Goal: Transaction & Acquisition: Purchase product/service

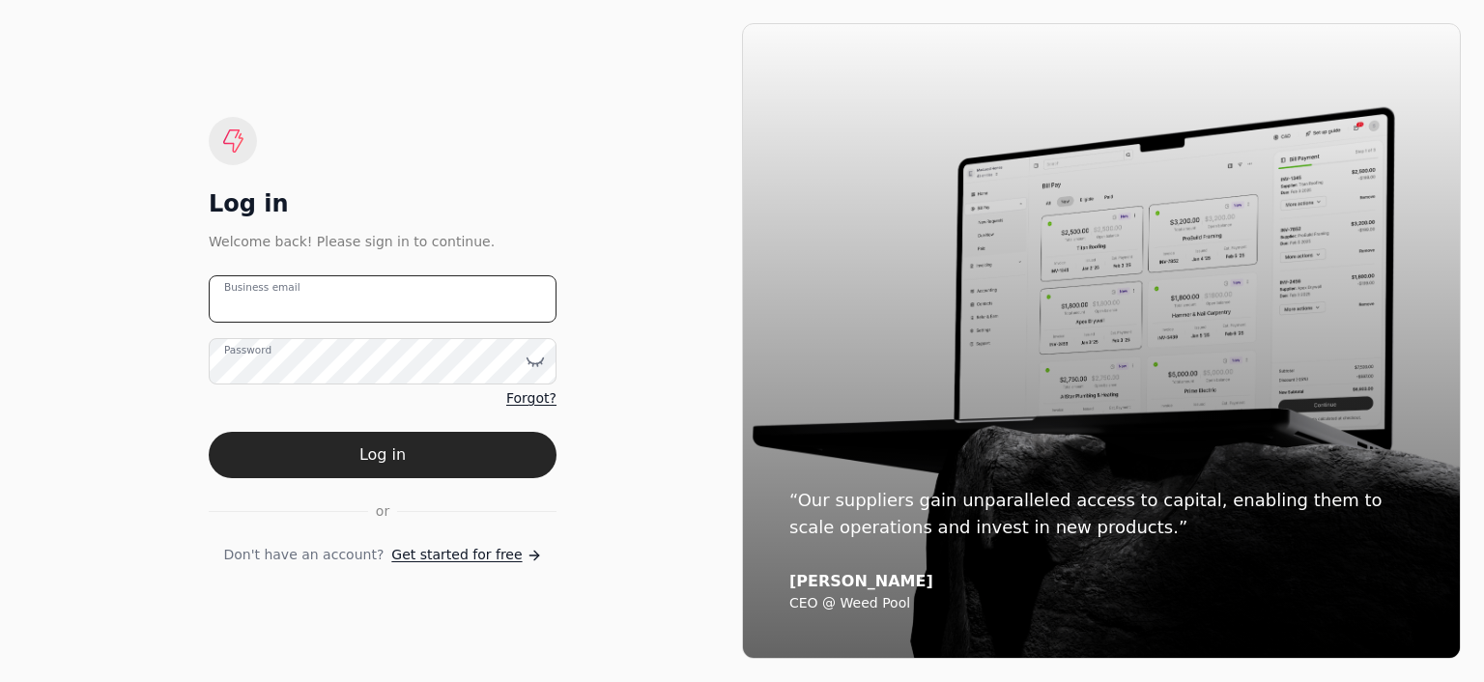
click at [417, 302] on email "Business email" at bounding box center [383, 298] width 348 height 47
type email "[EMAIL_ADDRESS][DOMAIN_NAME]"
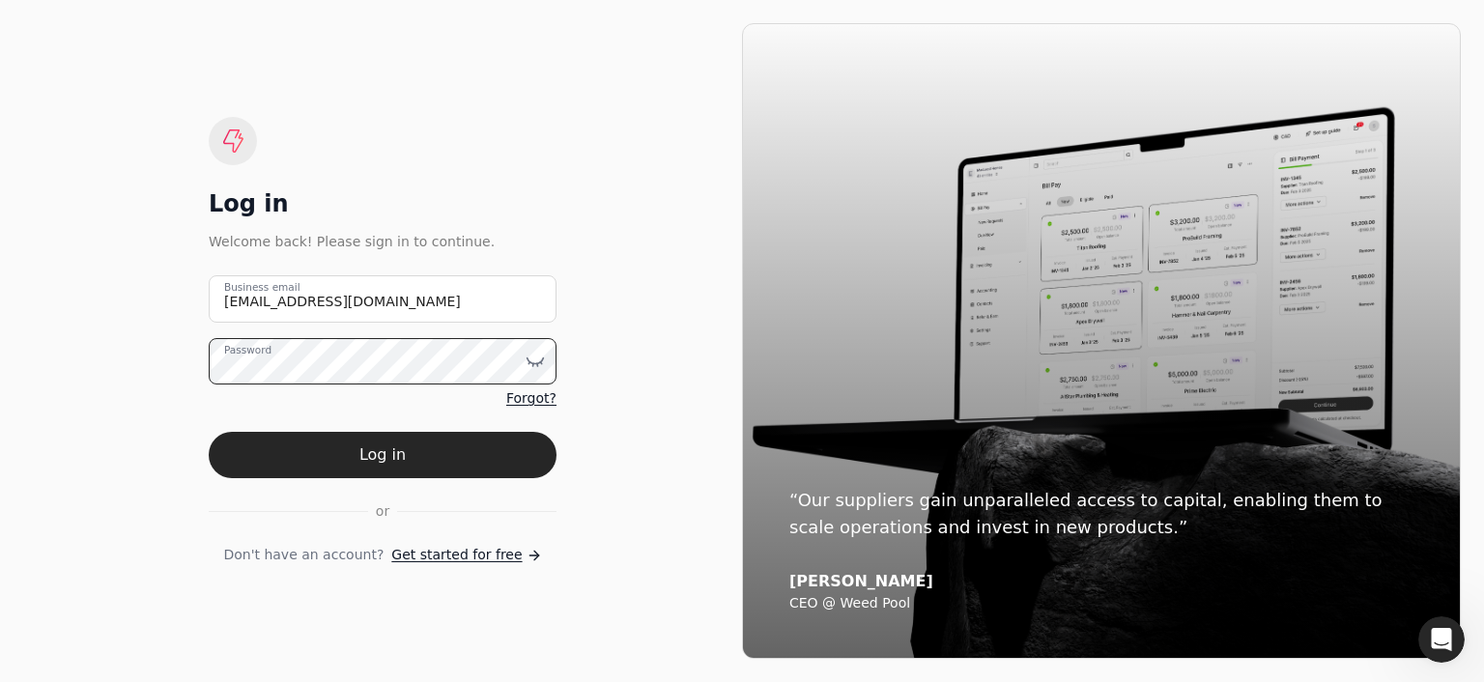
click at [209, 432] on button "Log in" at bounding box center [383, 455] width 348 height 46
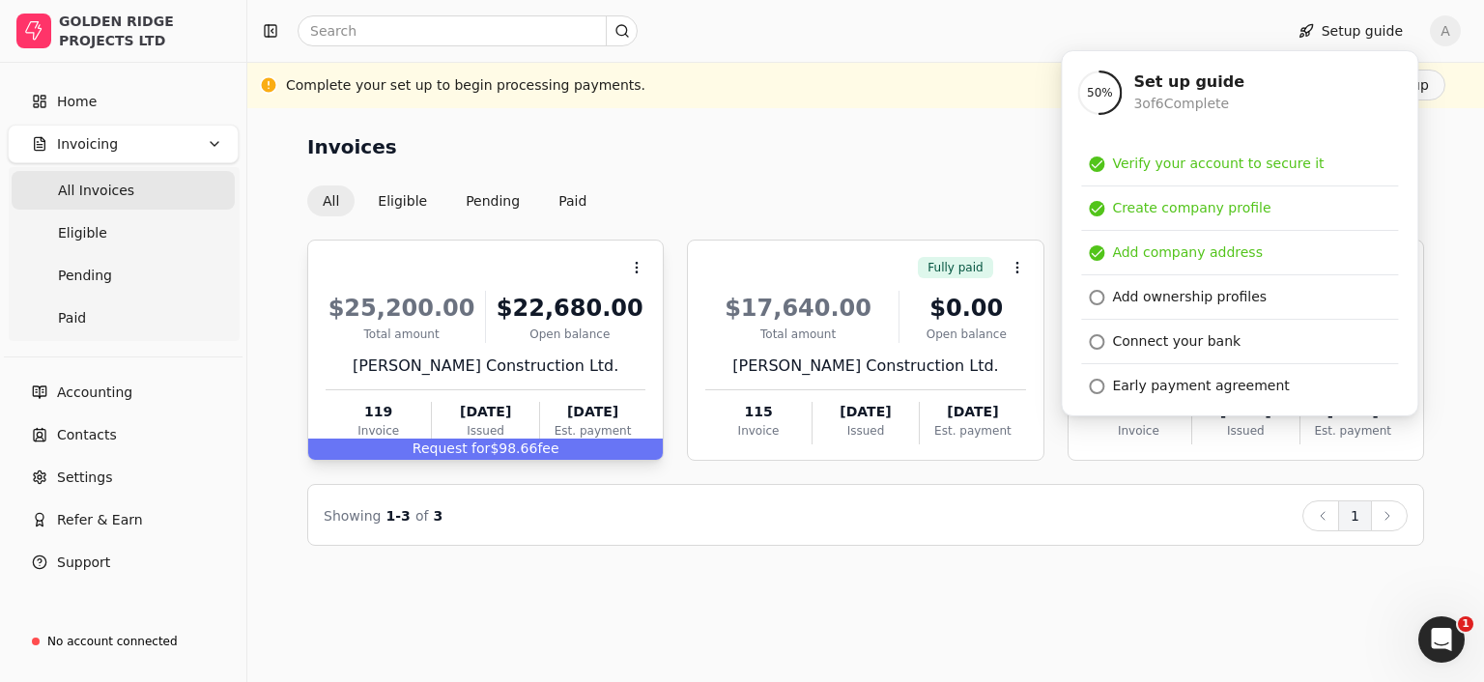
click at [529, 357] on div "[PERSON_NAME] Construction Ltd." at bounding box center [486, 365] width 320 height 23
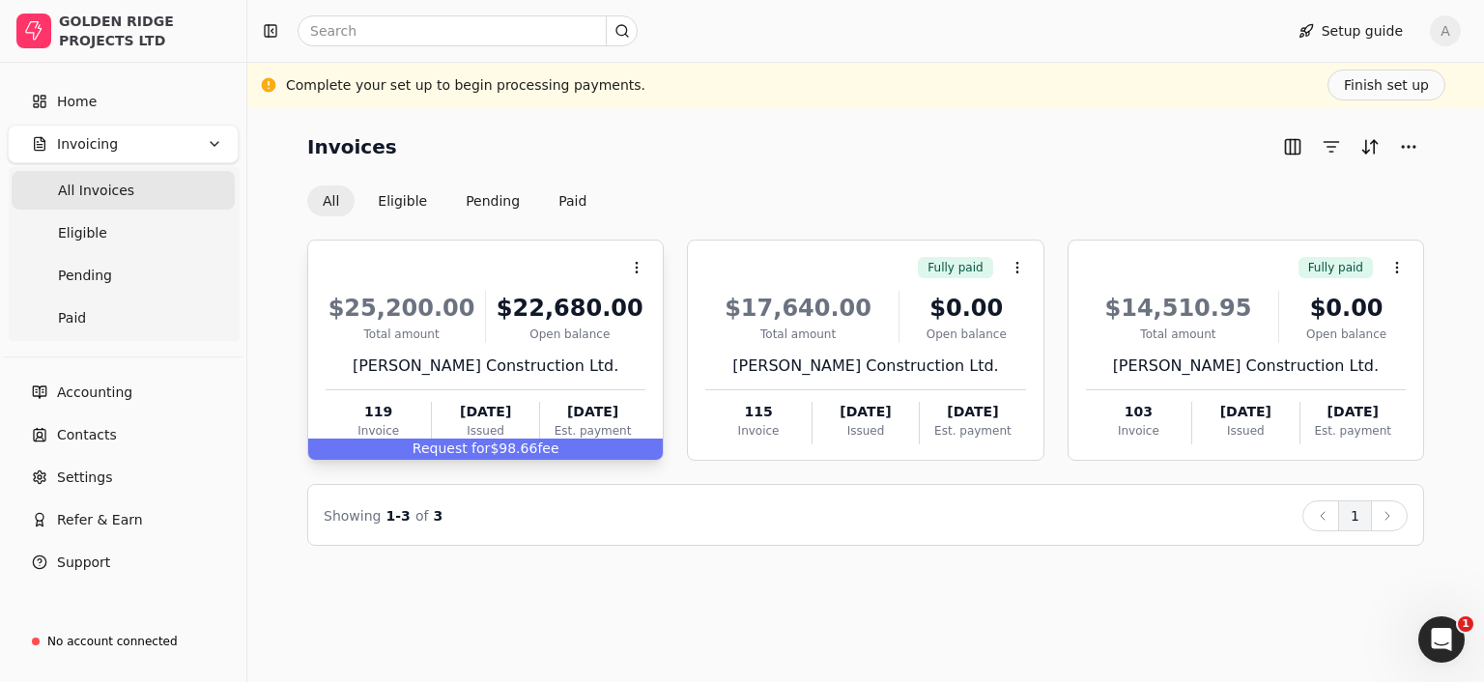
click at [529, 357] on div "[PERSON_NAME] Construction Ltd." at bounding box center [486, 365] width 320 height 23
click at [382, 200] on button "Eligible" at bounding box center [402, 200] width 80 height 31
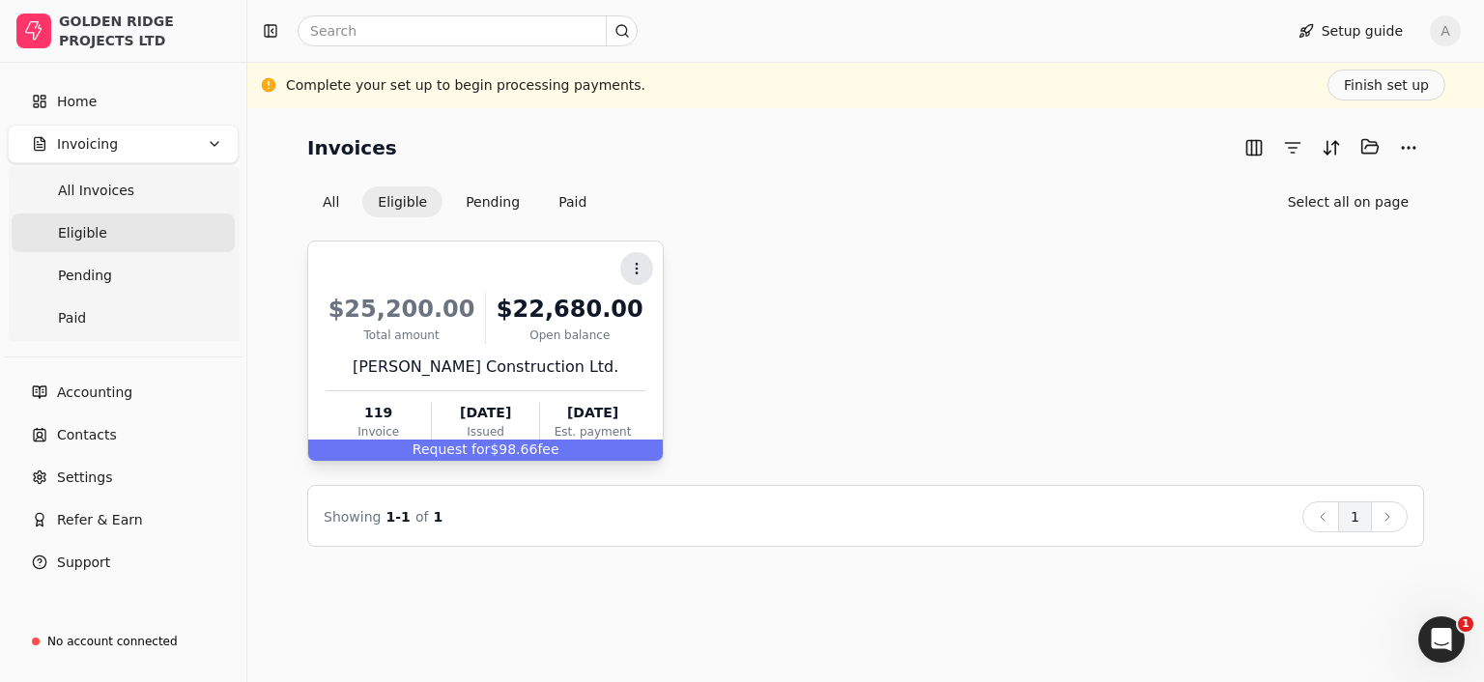
click at [635, 262] on icon at bounding box center [636, 268] width 15 height 15
click at [889, 242] on div "Context Menu Button $25,200.00 Total amount $22,680.00 Open balance [PERSON_NAM…" at bounding box center [865, 351] width 1117 height 221
click at [1442, 633] on icon "Open Intercom Messenger" at bounding box center [1439, 637] width 32 height 32
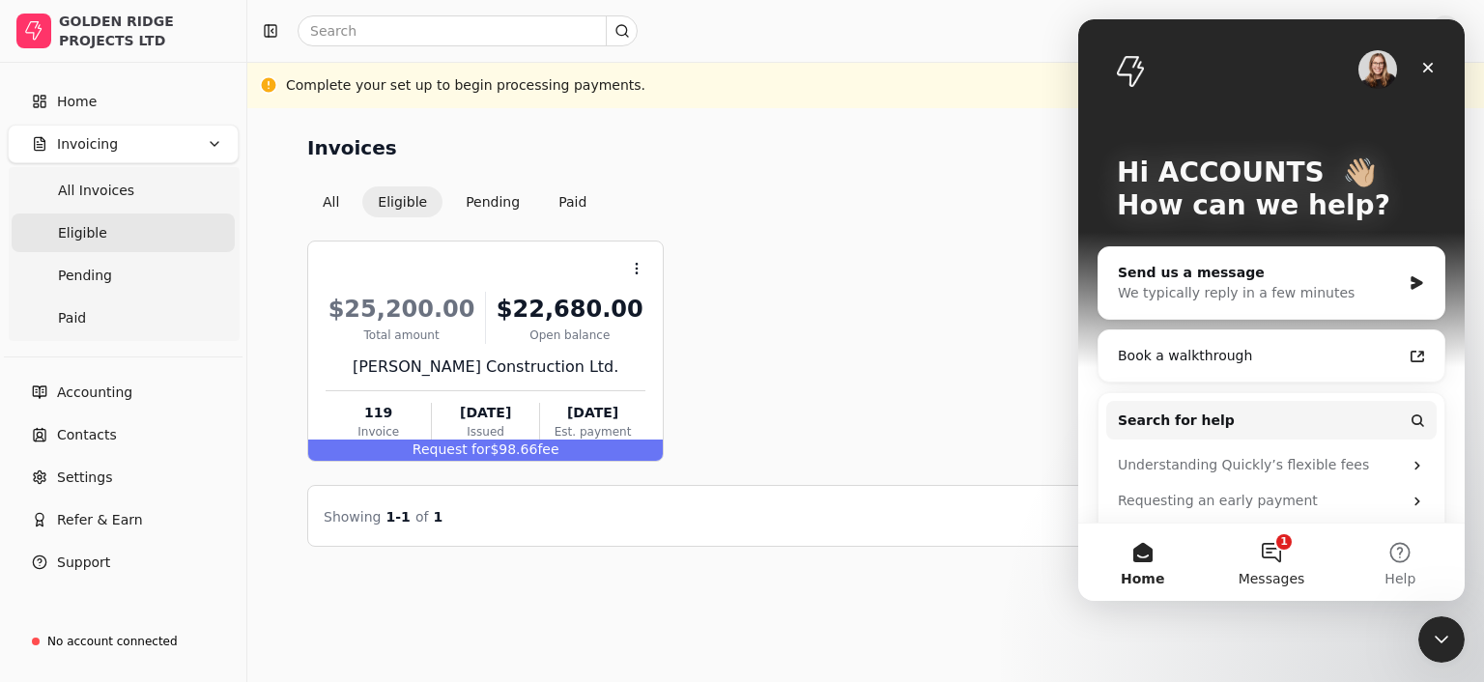
click at [1283, 557] on button "1 Messages" at bounding box center [1270, 562] width 128 height 77
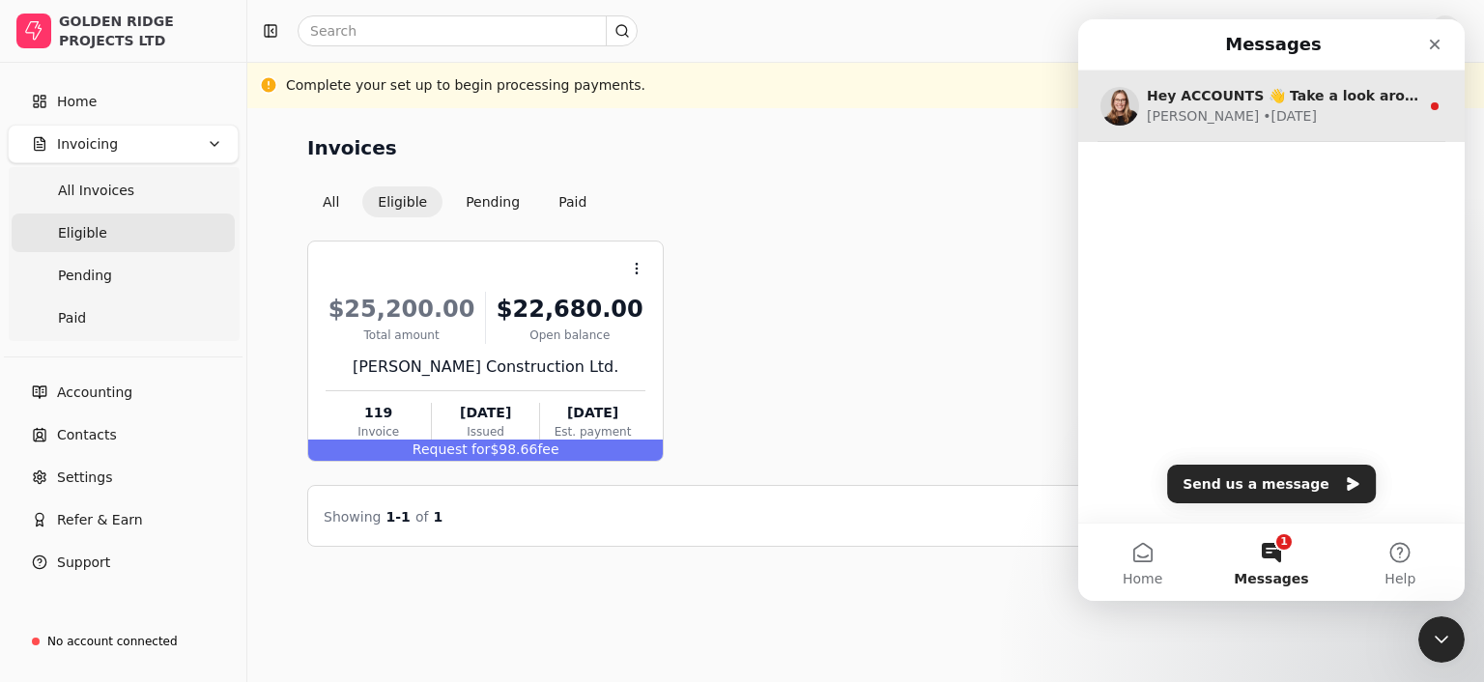
click at [1300, 109] on div "[PERSON_NAME] • [DATE]" at bounding box center [1282, 116] width 272 height 20
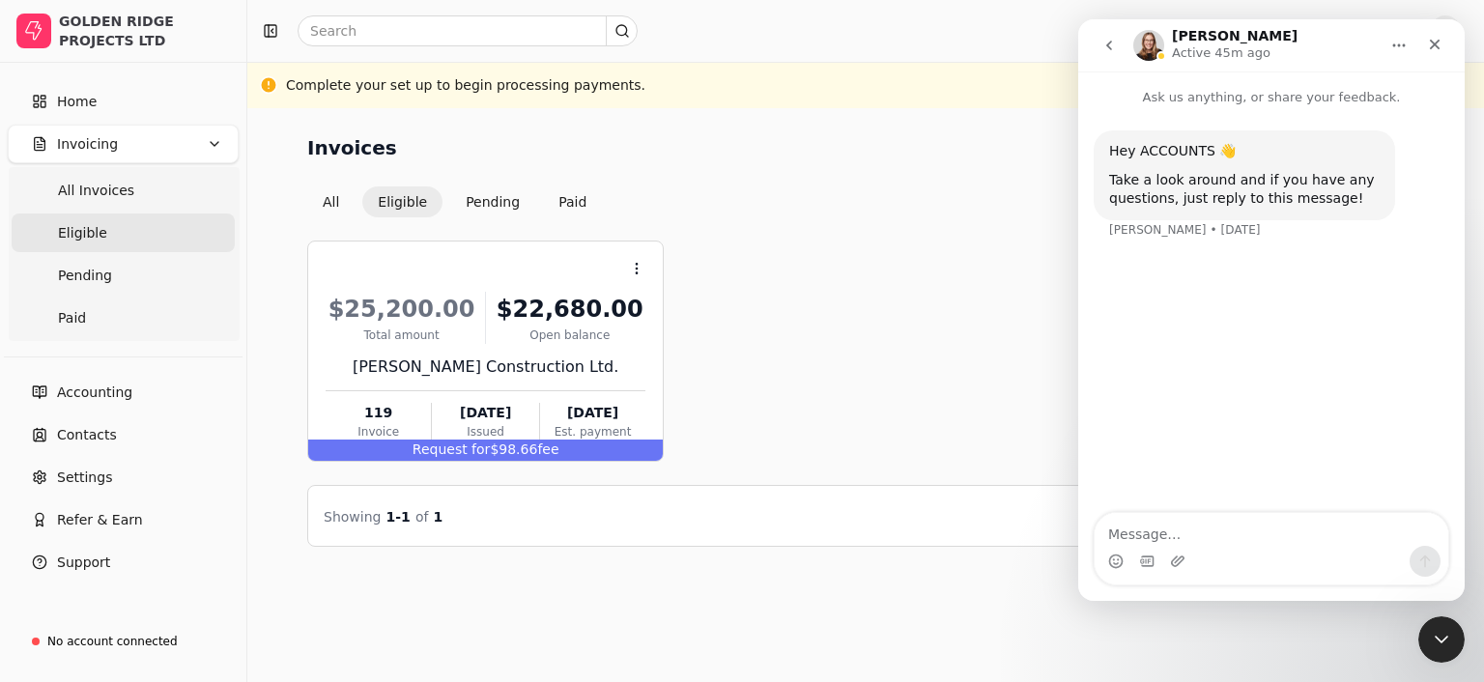
click at [999, 177] on div "Invoices Selected items: 0 All Eligible Pending Paid Select all on page" at bounding box center [865, 174] width 1117 height 86
click at [1445, 43] on div "Close" at bounding box center [1434, 44] width 35 height 35
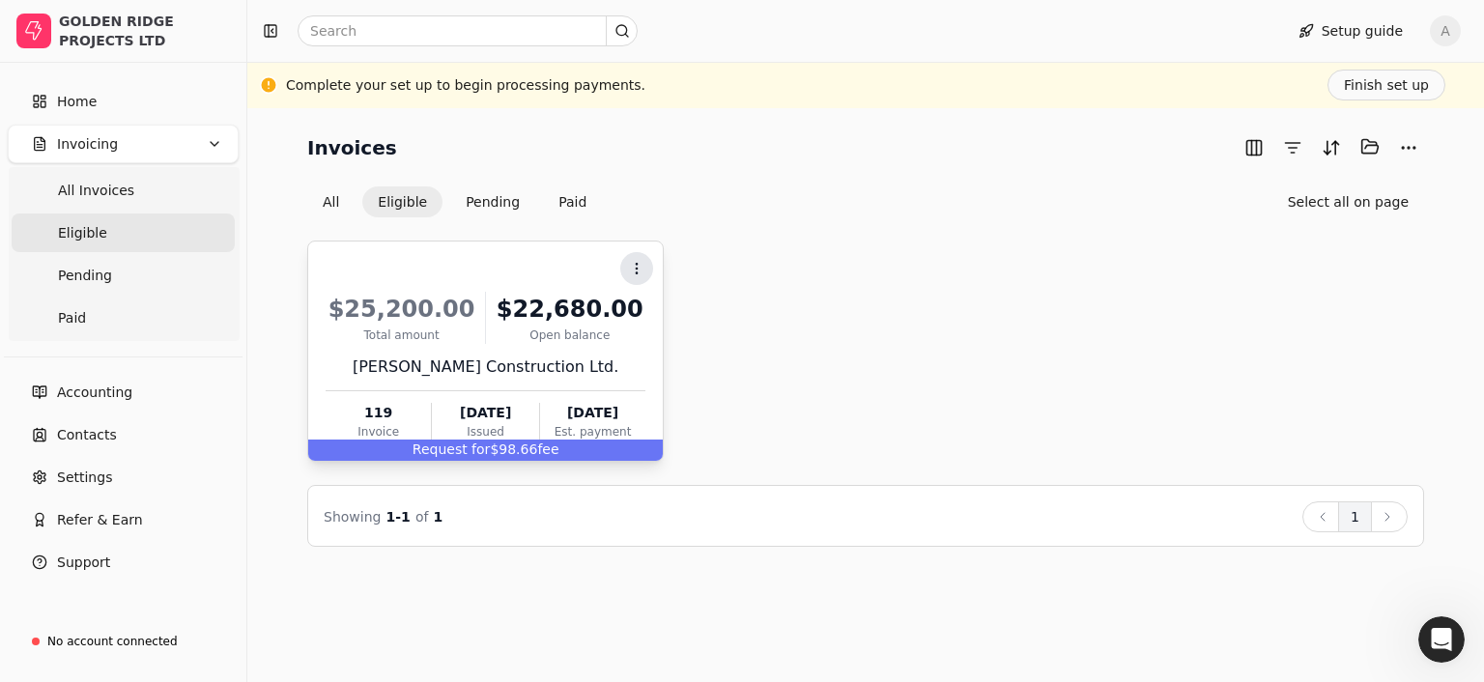
click at [639, 254] on button "Context Menu Button" at bounding box center [636, 268] width 33 height 33
click at [651, 312] on span "Open" at bounding box center [667, 315] width 36 height 20
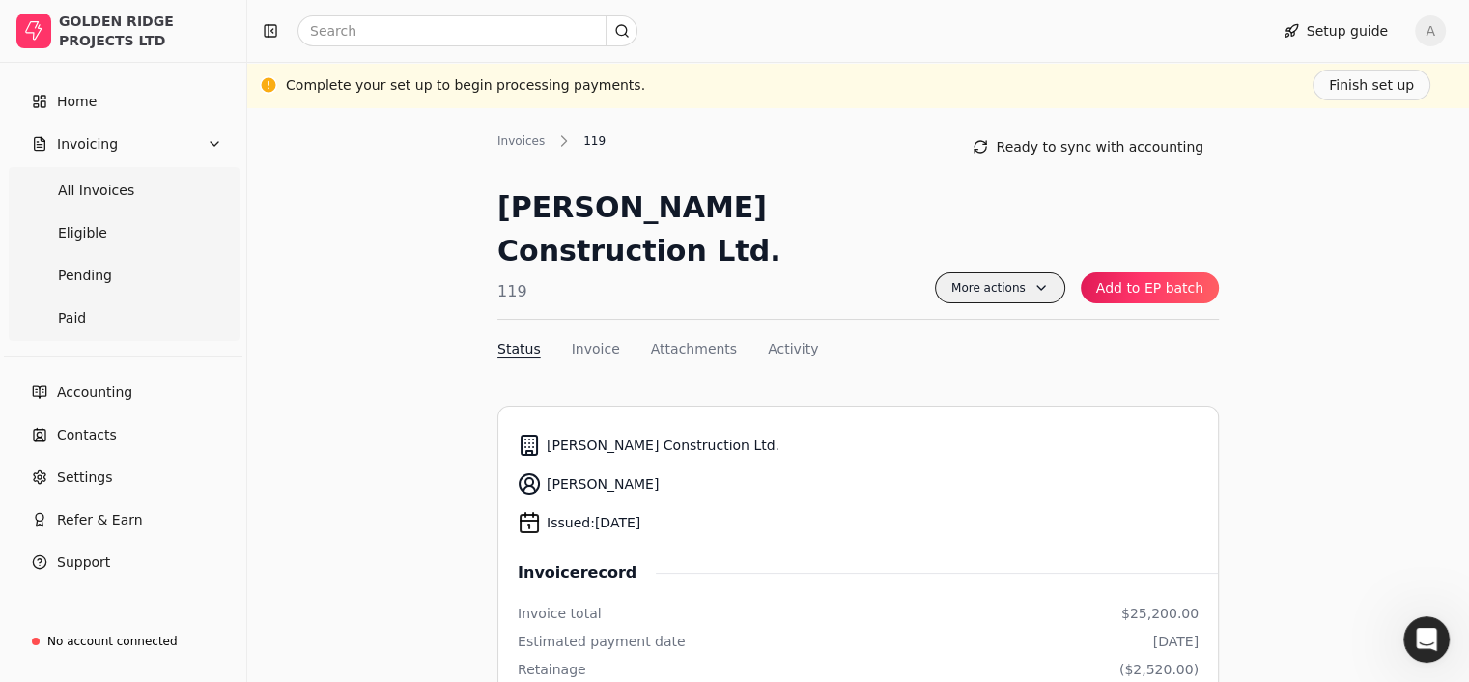
click at [1048, 272] on span "More actions" at bounding box center [1000, 287] width 130 height 31
click at [1361, 92] on button "Finish set up" at bounding box center [1372, 85] width 118 height 31
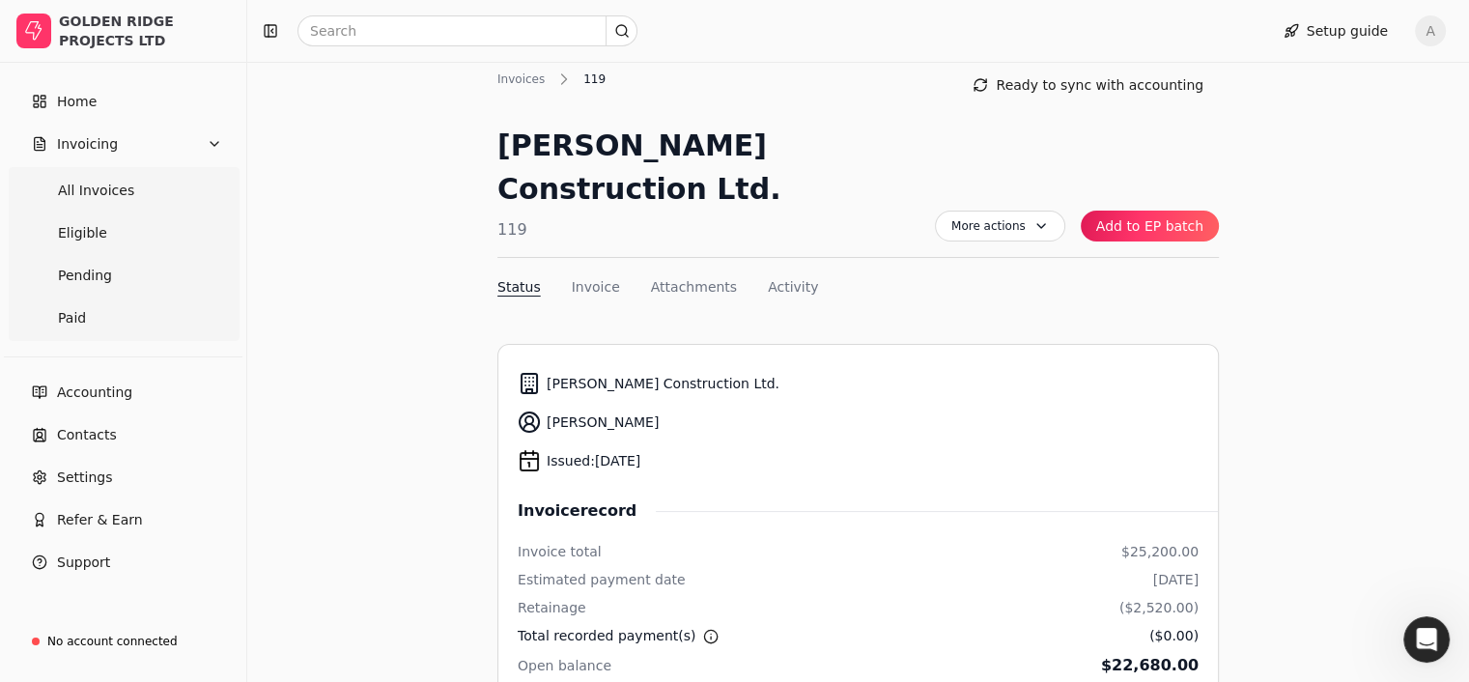
scroll to position [95, 0]
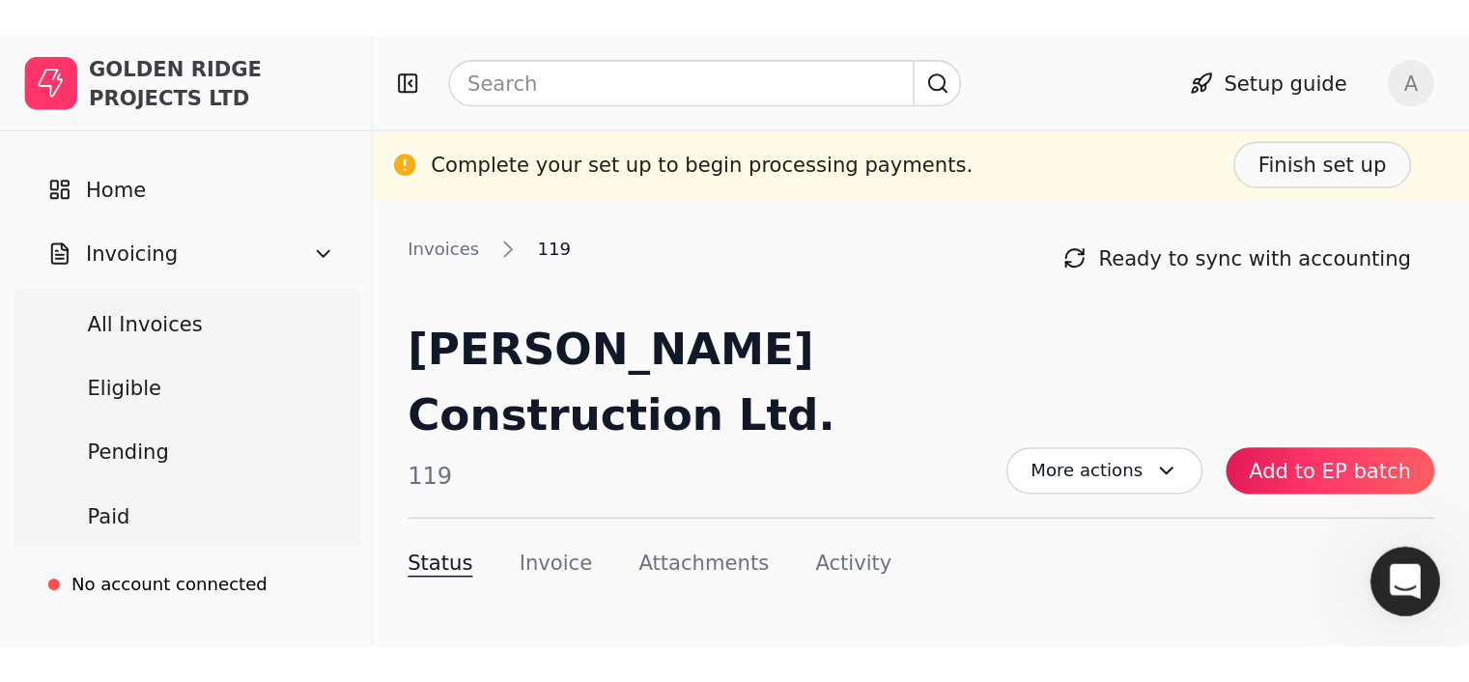
scroll to position [0, 0]
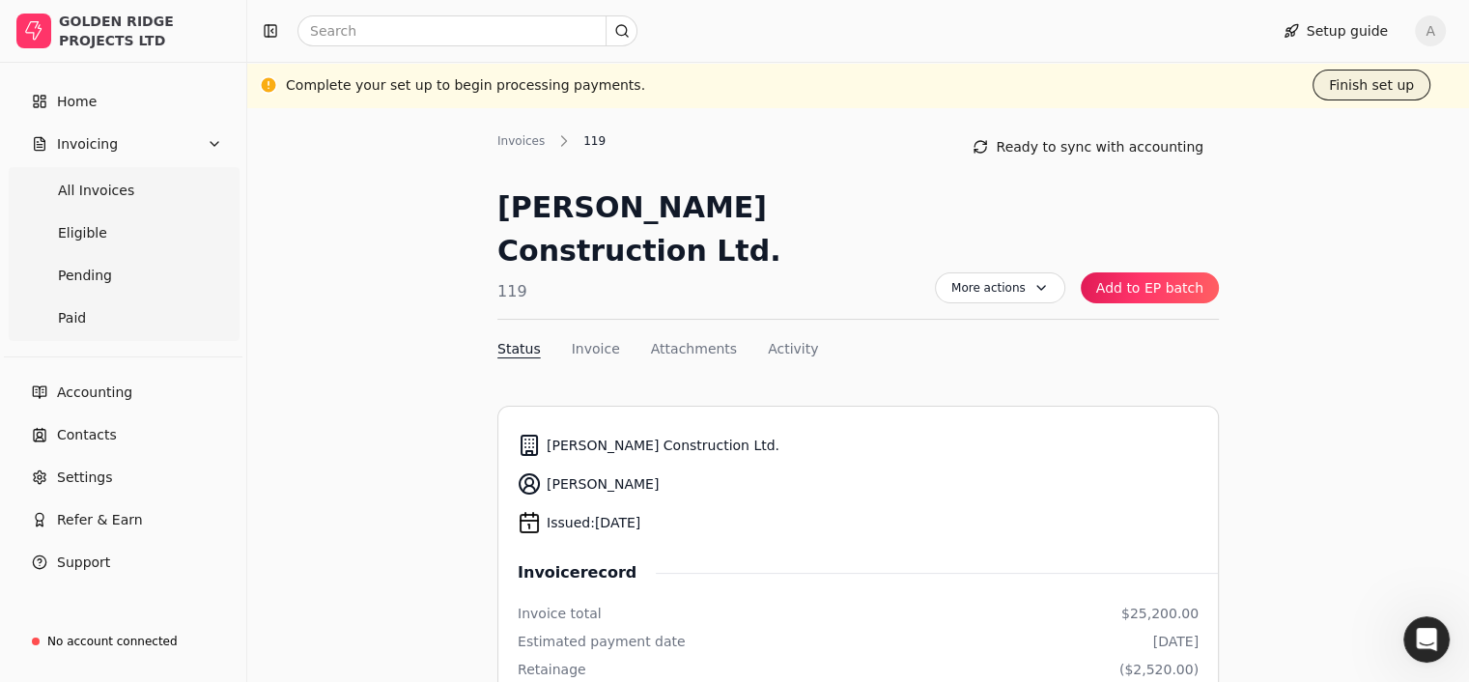
click at [1375, 76] on button "Finish set up" at bounding box center [1372, 85] width 118 height 31
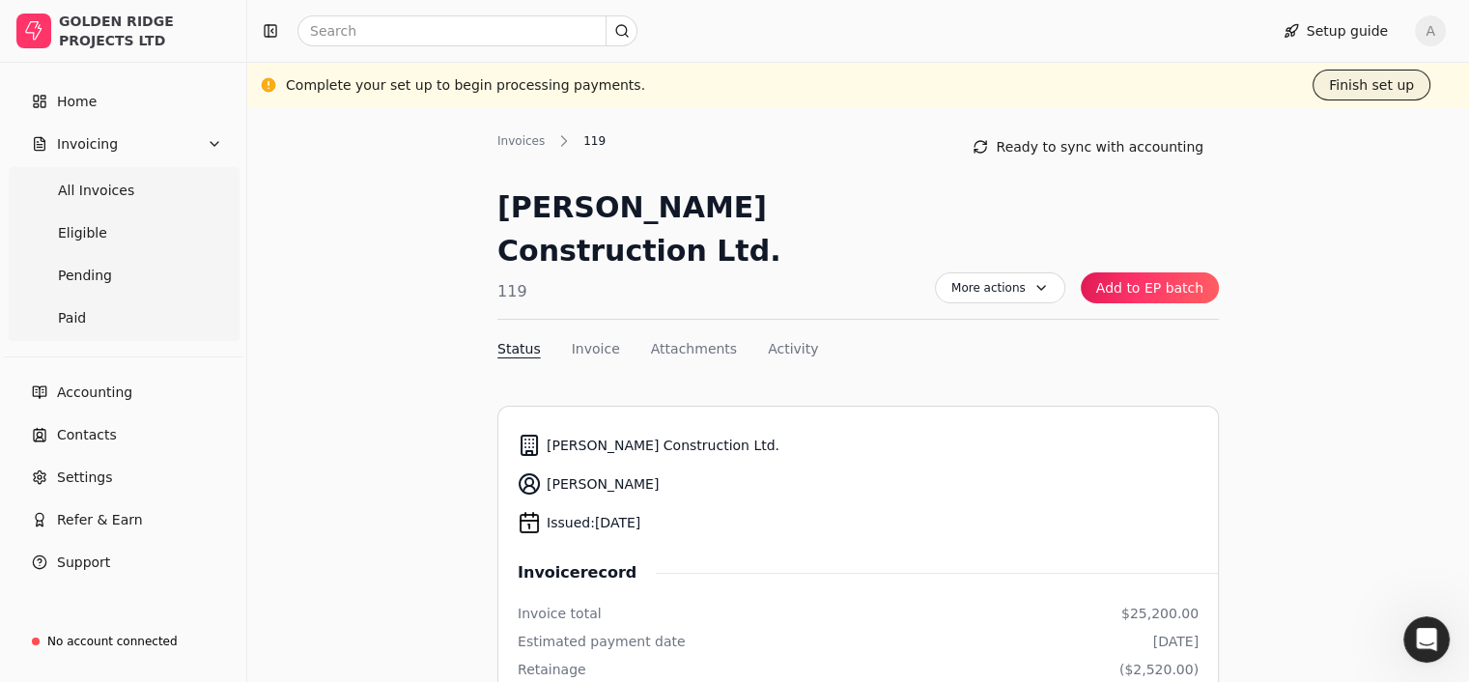
click at [1341, 82] on button "Finish set up" at bounding box center [1372, 85] width 118 height 31
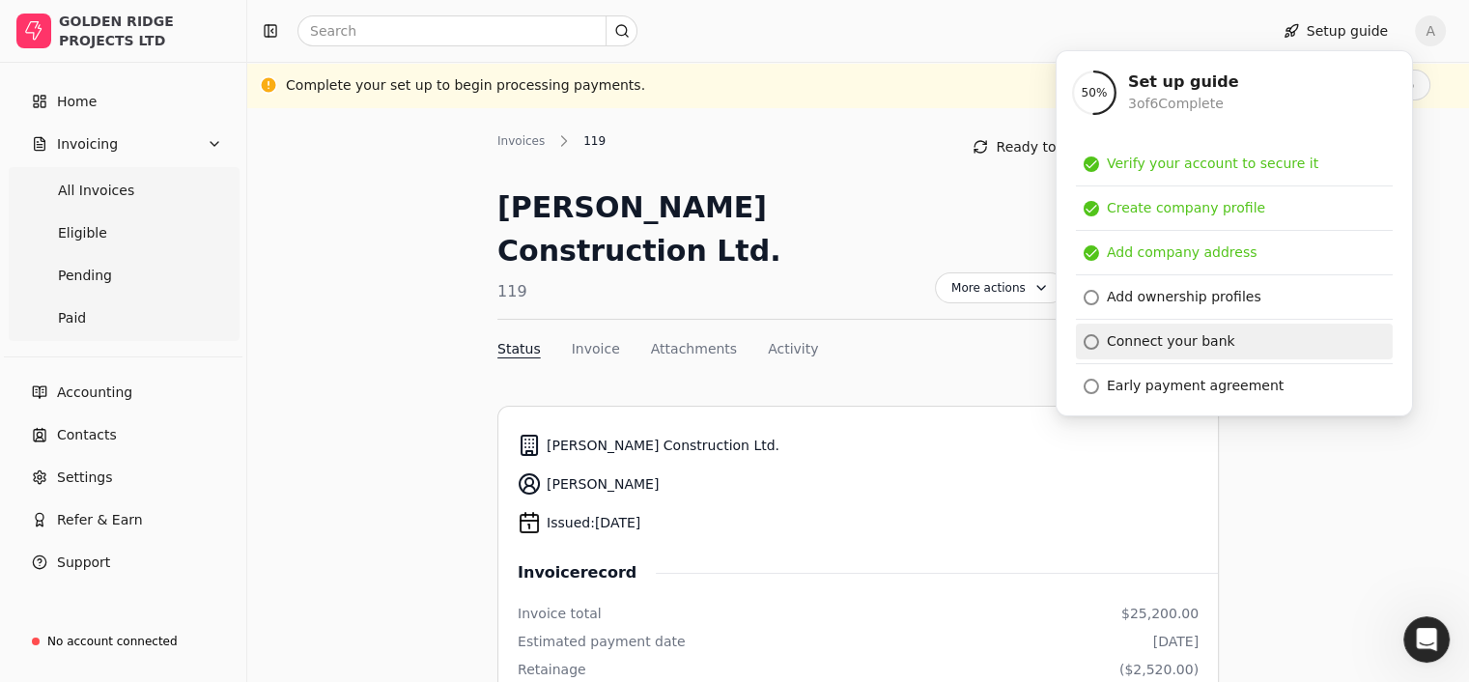
click at [1169, 344] on div "Connect your bank" at bounding box center [1171, 341] width 128 height 20
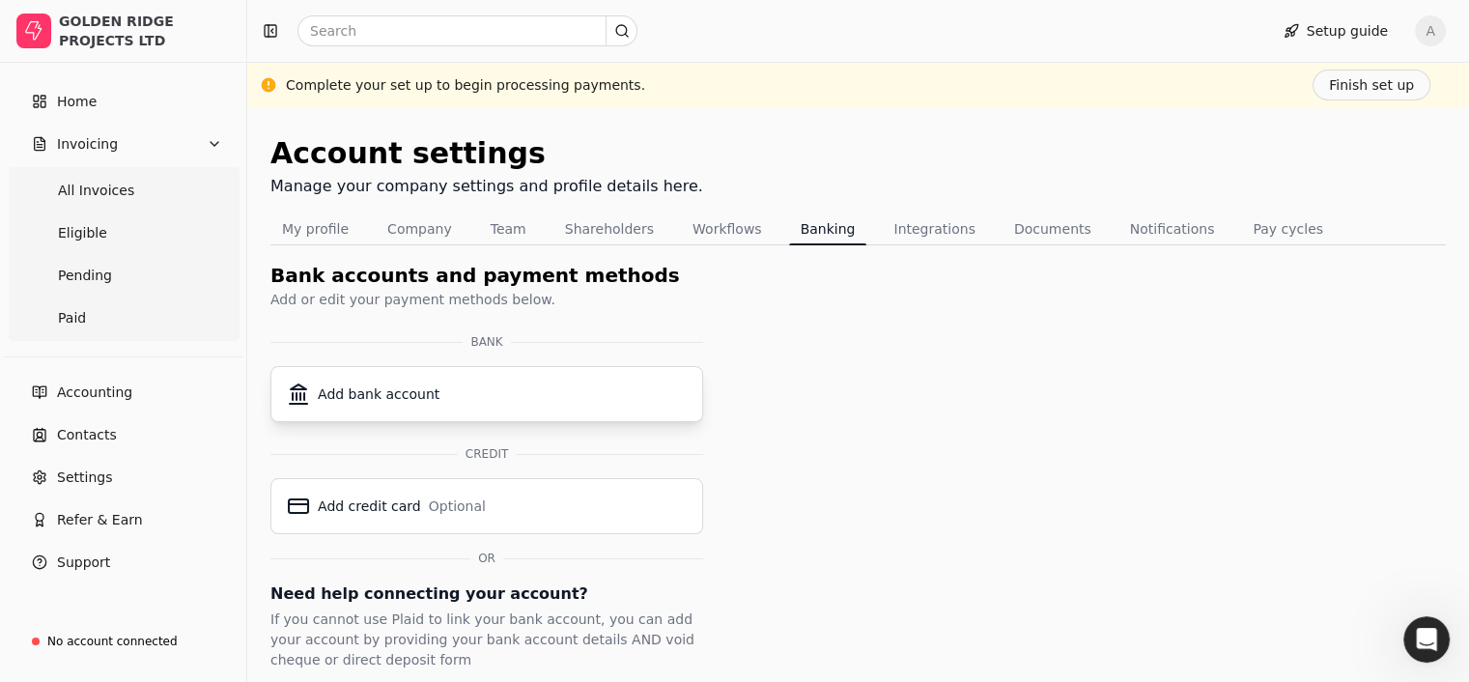
click at [442, 385] on div "Add bank account" at bounding box center [487, 393] width 400 height 23
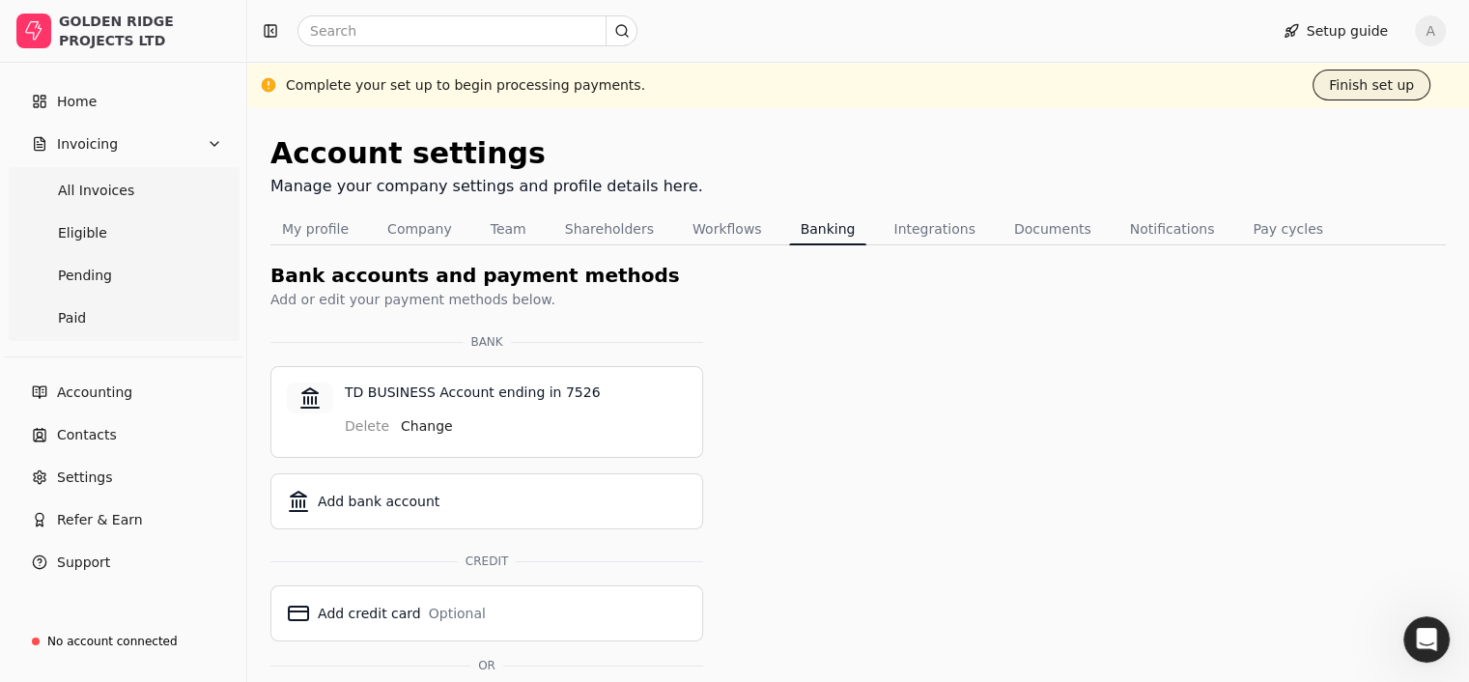
click at [1368, 87] on button "Finish set up" at bounding box center [1372, 85] width 118 height 31
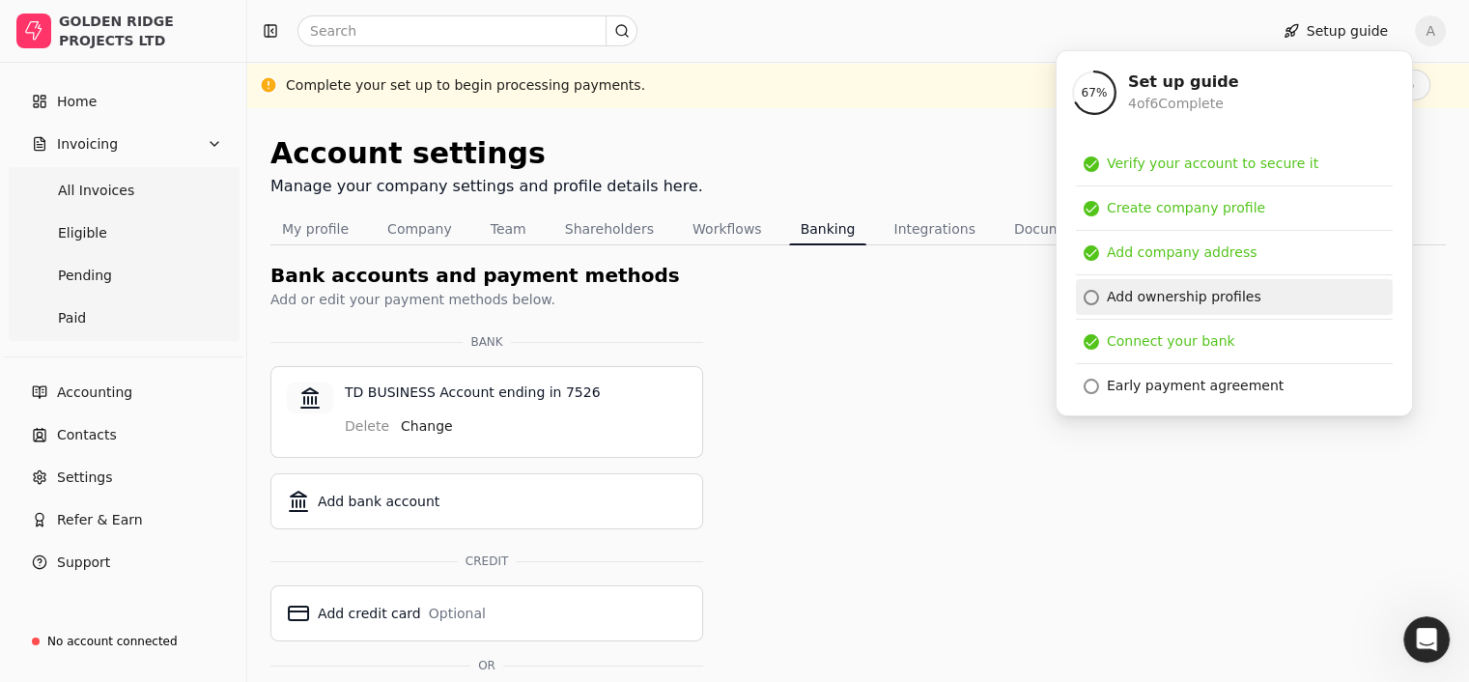
click at [1248, 295] on div "Add ownership profiles" at bounding box center [1184, 297] width 155 height 20
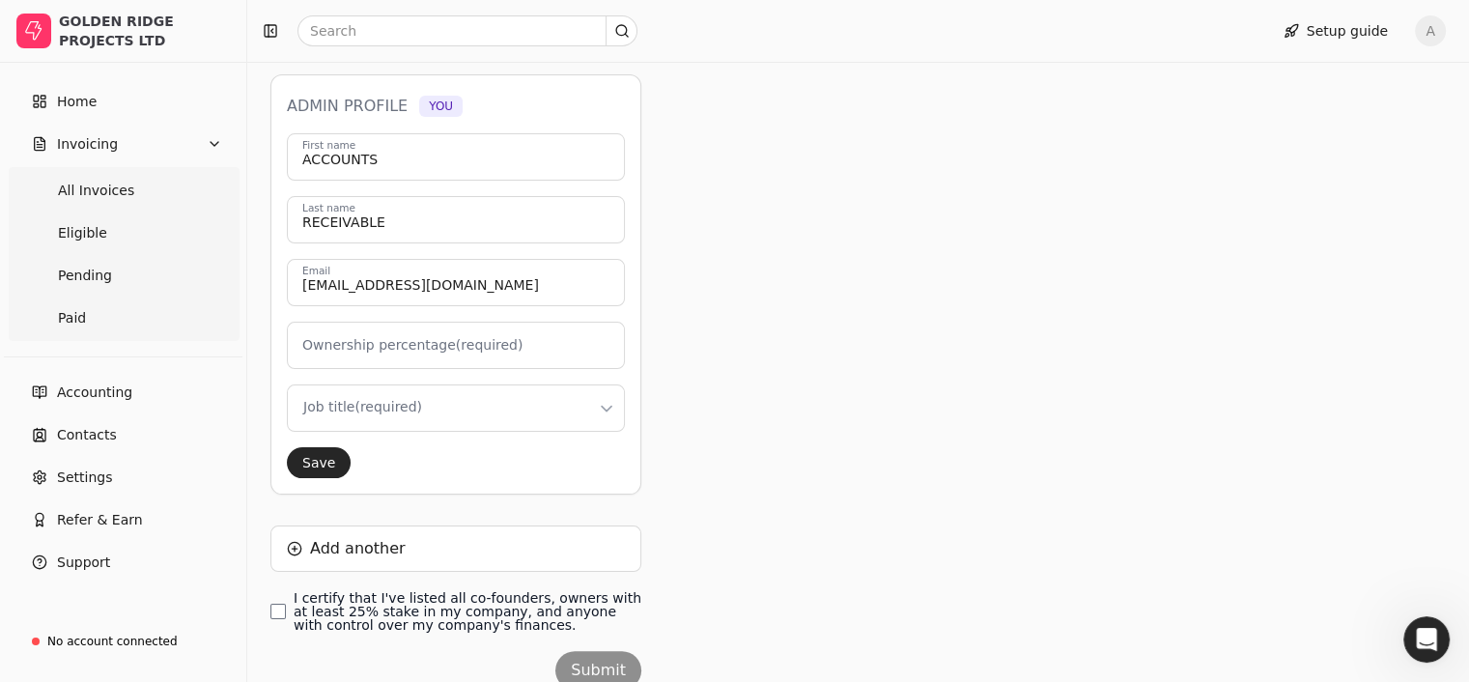
scroll to position [288, 0]
drag, startPoint x: 393, startPoint y: 227, endPoint x: 273, endPoint y: 224, distance: 119.8
click at [273, 224] on div "Account settings Manage your company settings and profile details here. My prof…" at bounding box center [858, 289] width 1222 height 938
click at [767, 248] on div "Owner profiles Please create owner profiles for any co-founders, owners with at…" at bounding box center [702, 354] width 865 height 762
click at [460, 163] on input "ACCOUNTS" at bounding box center [456, 155] width 338 height 47
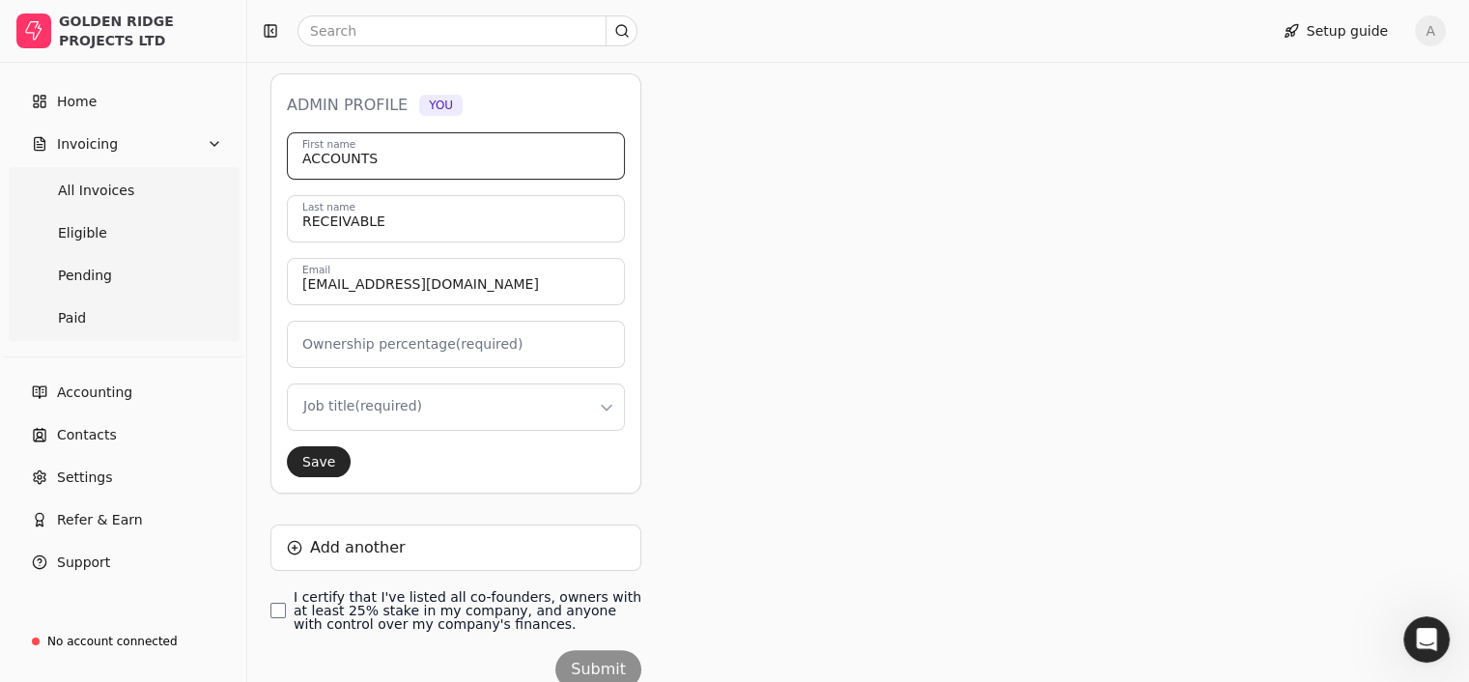
drag, startPoint x: 460, startPoint y: 163, endPoint x: 285, endPoint y: 159, distance: 174.9
click at [285, 159] on div "Admin profile You ACCOUNTS First name RECEIVABLE Last name [EMAIL_ADDRESS][DOMA…" at bounding box center [455, 283] width 371 height 420
type input "Z"
type input "0"
type input "[PERSON_NAME]"
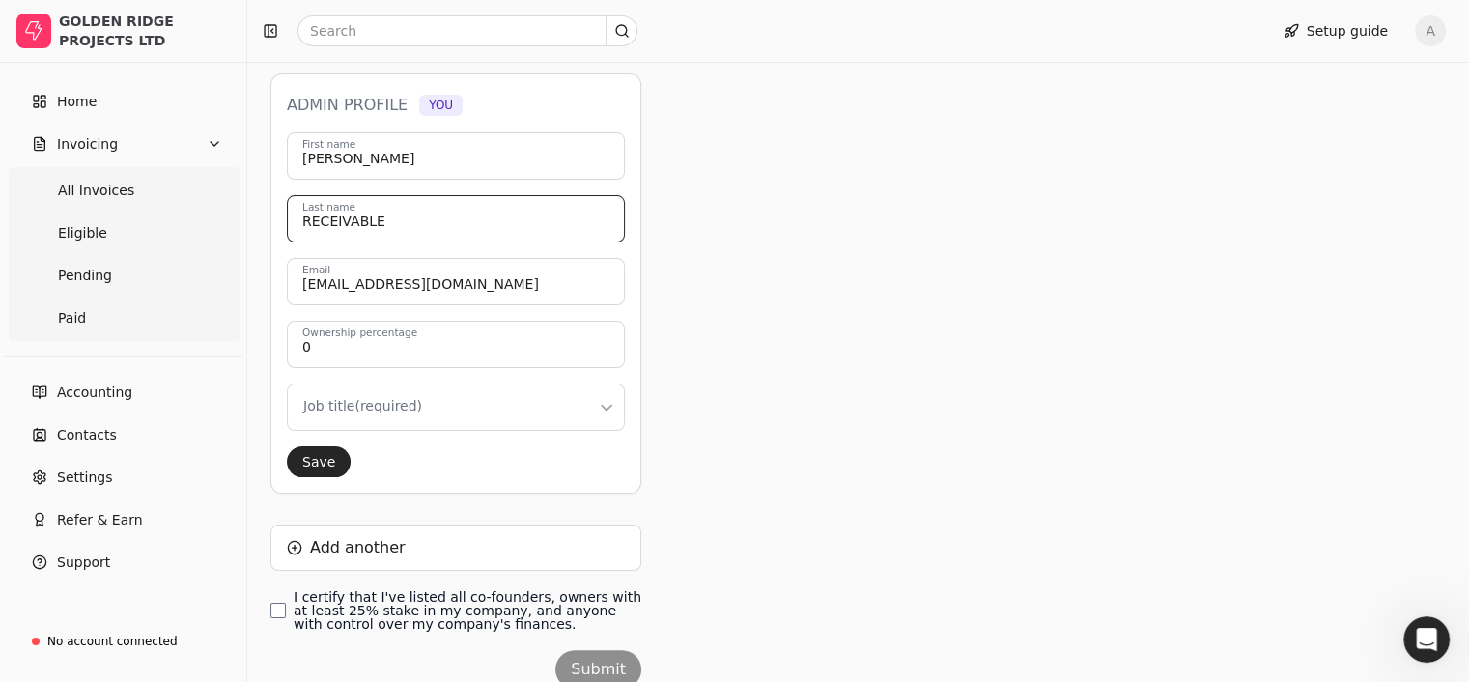
drag, startPoint x: 421, startPoint y: 229, endPoint x: 252, endPoint y: 221, distance: 169.2
click at [252, 221] on div "Account settings Manage your company settings and profile details here. My prof…" at bounding box center [858, 289] width 1222 height 938
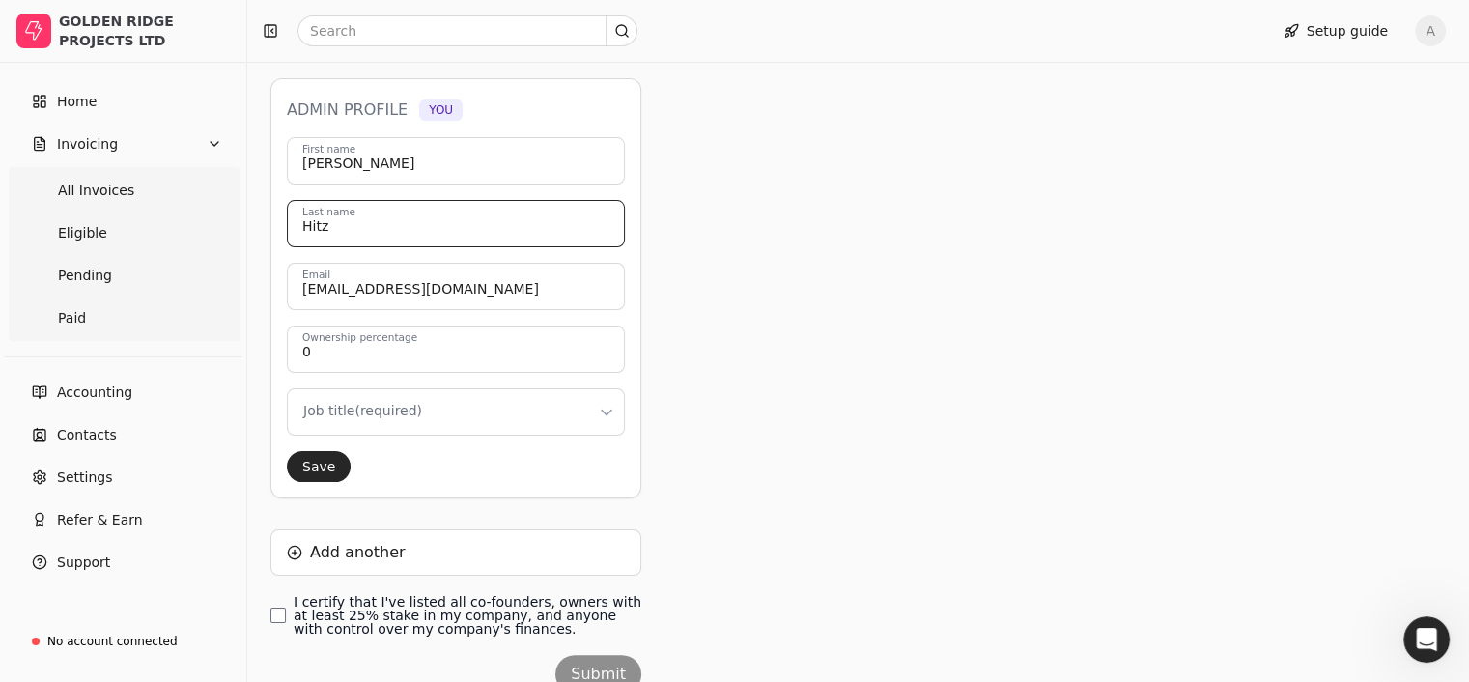
scroll to position [284, 0]
type input "Hitz"
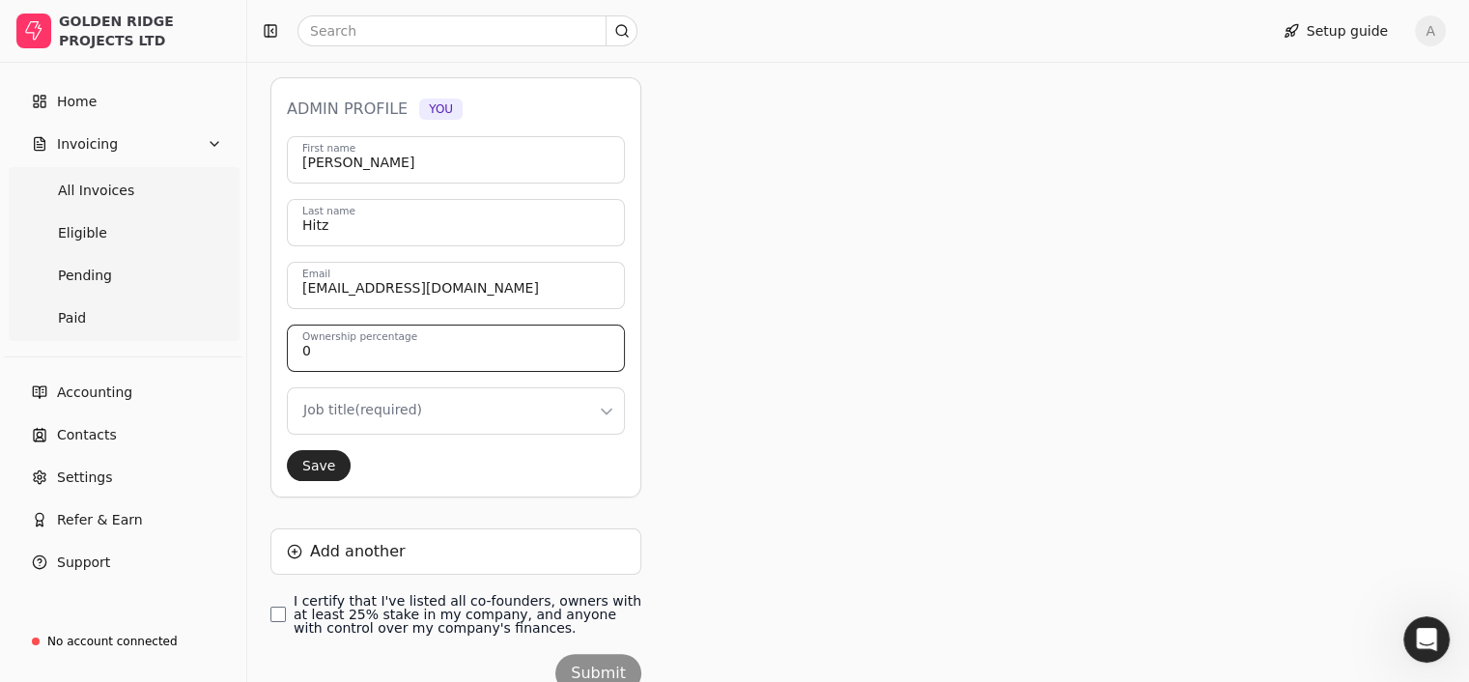
drag, startPoint x: 310, startPoint y: 348, endPoint x: 279, endPoint y: 347, distance: 30.9
click at [279, 347] on div "Admin profile You [PERSON_NAME] First name [PERSON_NAME] Last name [EMAIL_ADDRE…" at bounding box center [455, 287] width 371 height 420
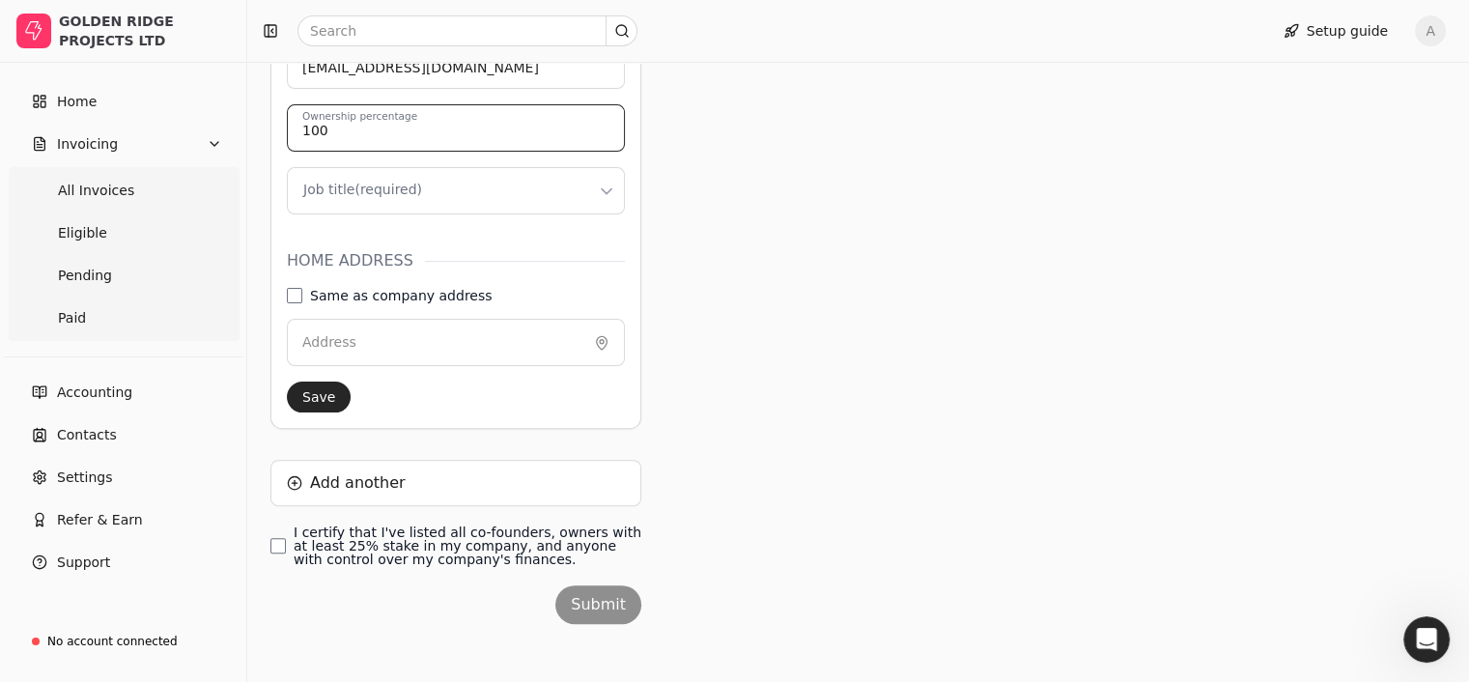
scroll to position [514, 0]
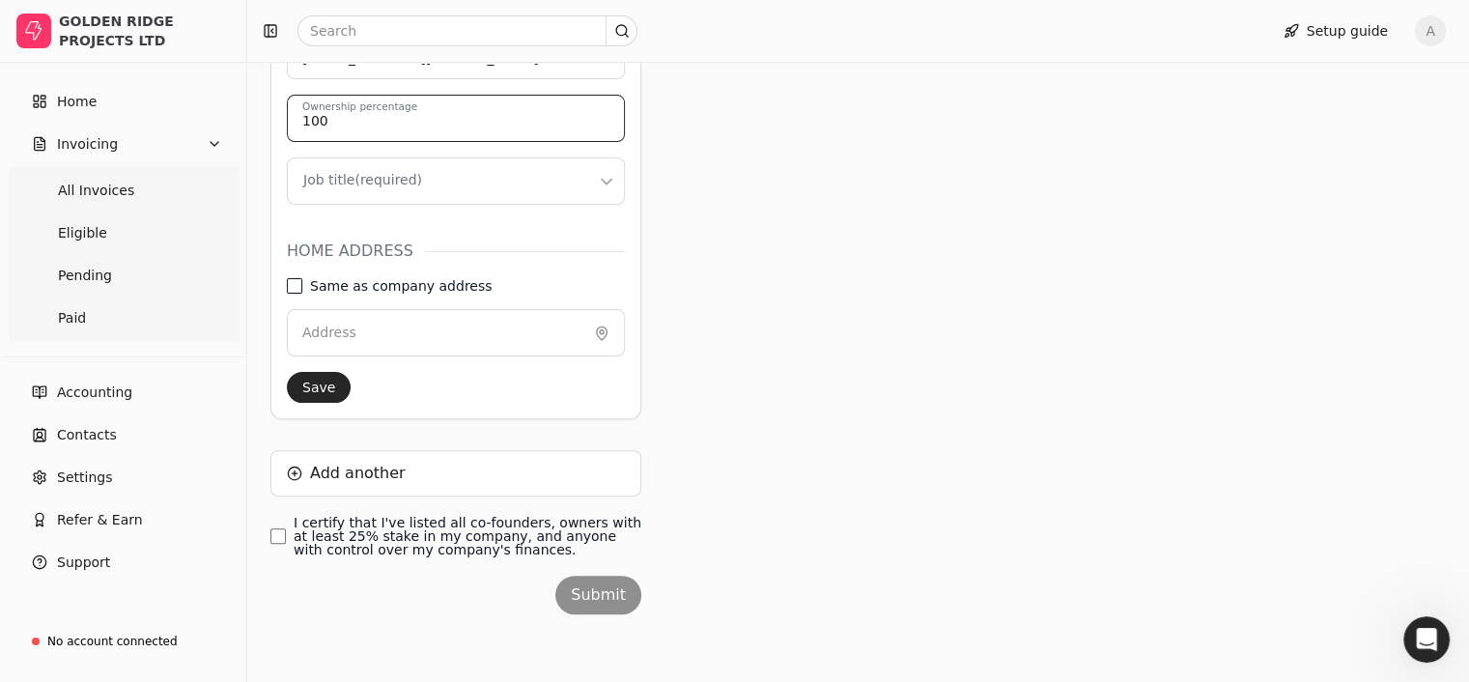
type input "100"
click at [297, 283] on address "Same as company address" at bounding box center [294, 285] width 15 height 15
type input "[STREET_ADDRESS]"
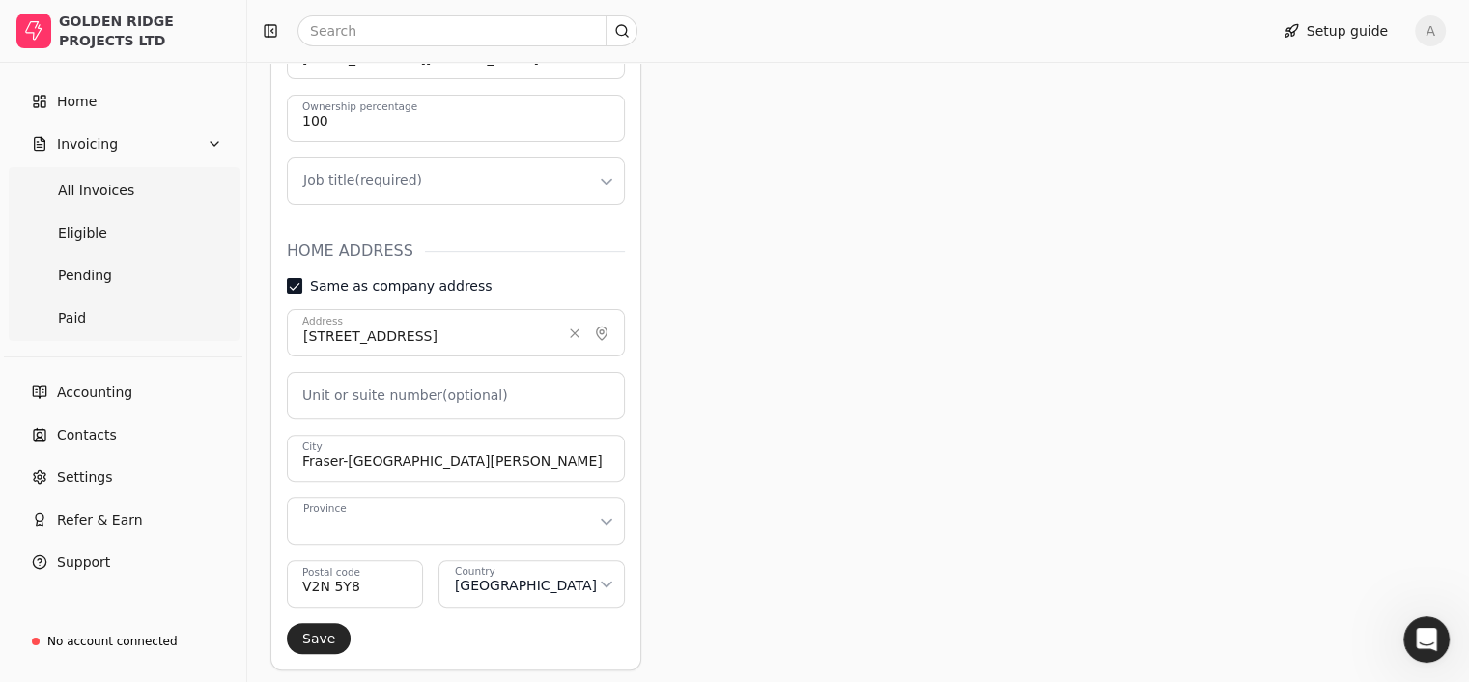
click at [609, 510] on html "GOLDEN RIDGE PROJECTS LTD Home Invoicing All Invoices Eligible Pending Paid Acc…" at bounding box center [734, 210] width 1469 height 1449
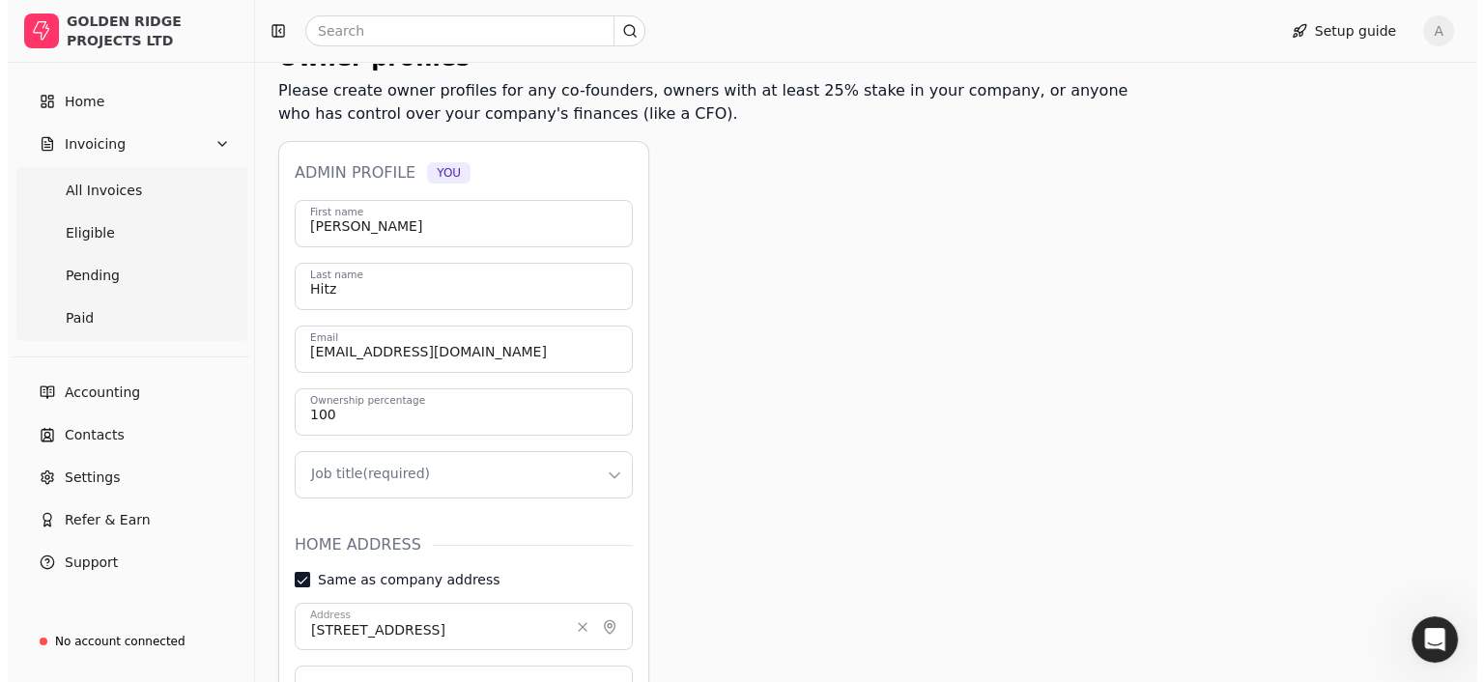
scroll to position [220, 0]
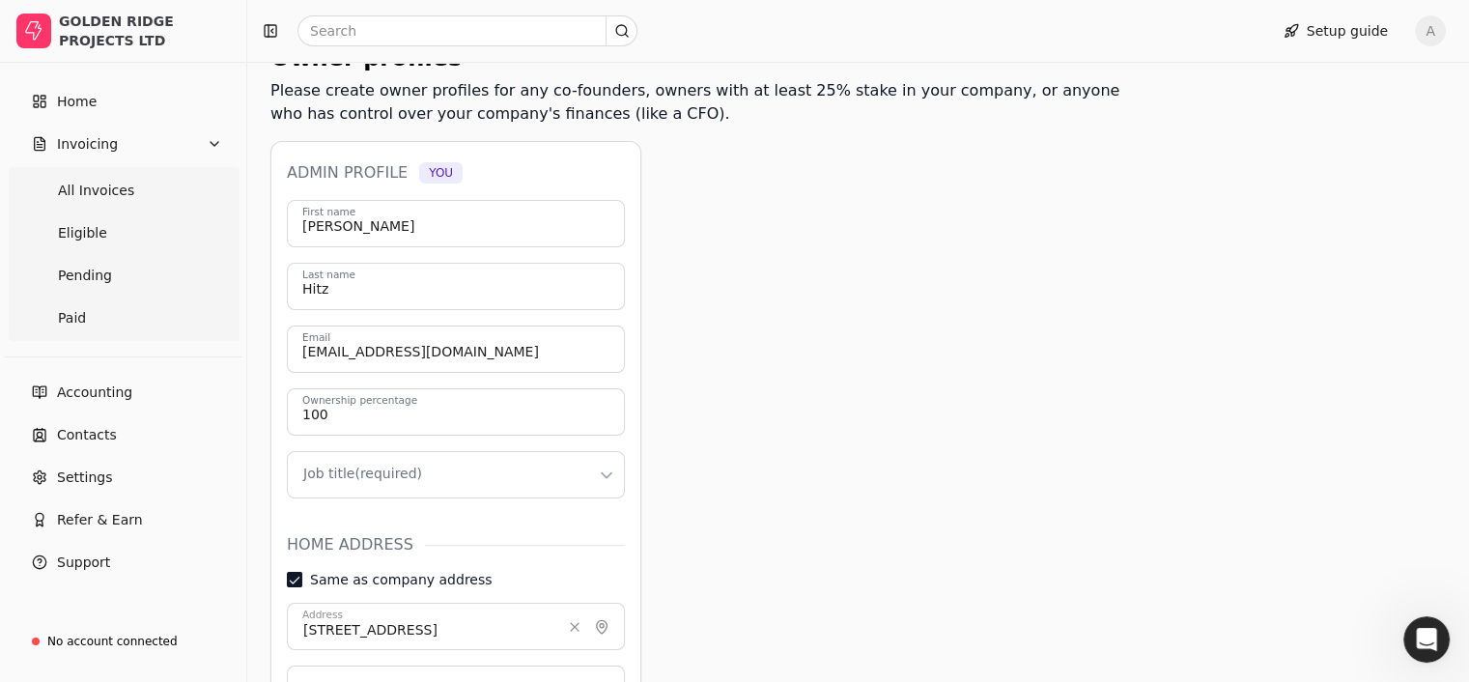
click at [590, 461] on html "GOLDEN RIDGE PROJECTS LTD Home Invoicing All Invoices Eligible Pending Paid Acc…" at bounding box center [734, 504] width 1469 height 1449
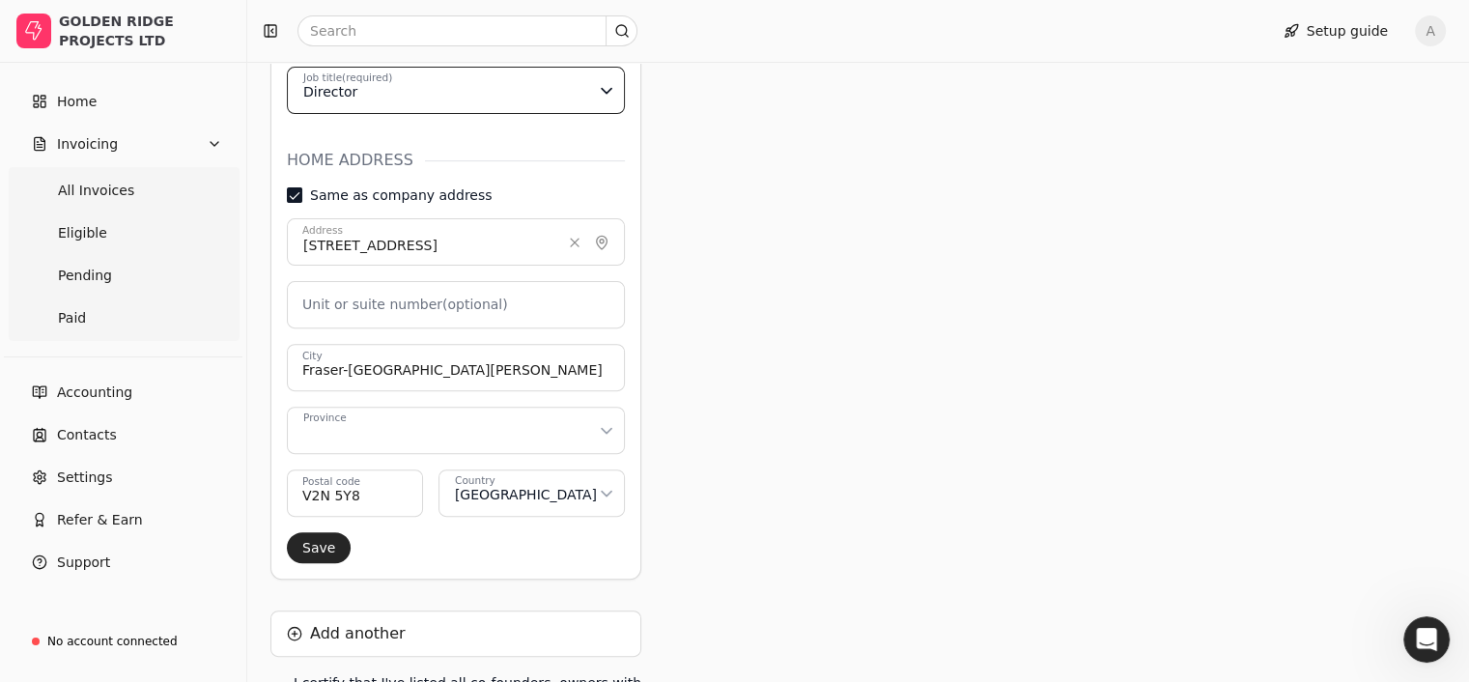
scroll to position [607, 0]
click at [610, 420] on html "GOLDEN RIDGE PROJECTS LTD Home Invoicing All Invoices Eligible Pending Paid Acc…" at bounding box center [734, 117] width 1469 height 1449
click at [568, 435] on html "GOLDEN RIDGE PROJECTS LTD Home Invoicing All Invoices Eligible Pending Paid Acc…" at bounding box center [734, 117] width 1469 height 1449
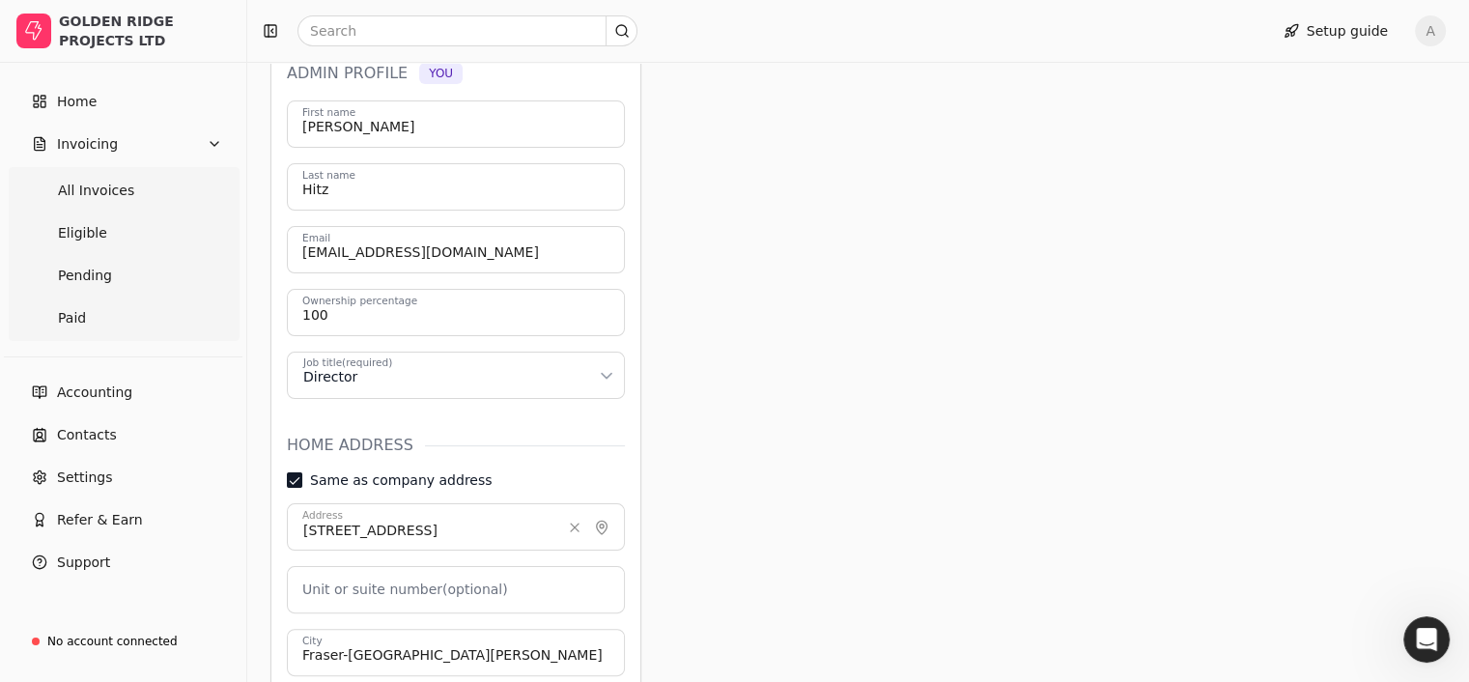
scroll to position [319, 0]
click at [382, 382] on html "GOLDEN RIDGE PROJECTS LTD Home Invoicing All Invoices Eligible Pending Paid Acc…" at bounding box center [734, 405] width 1469 height 1449
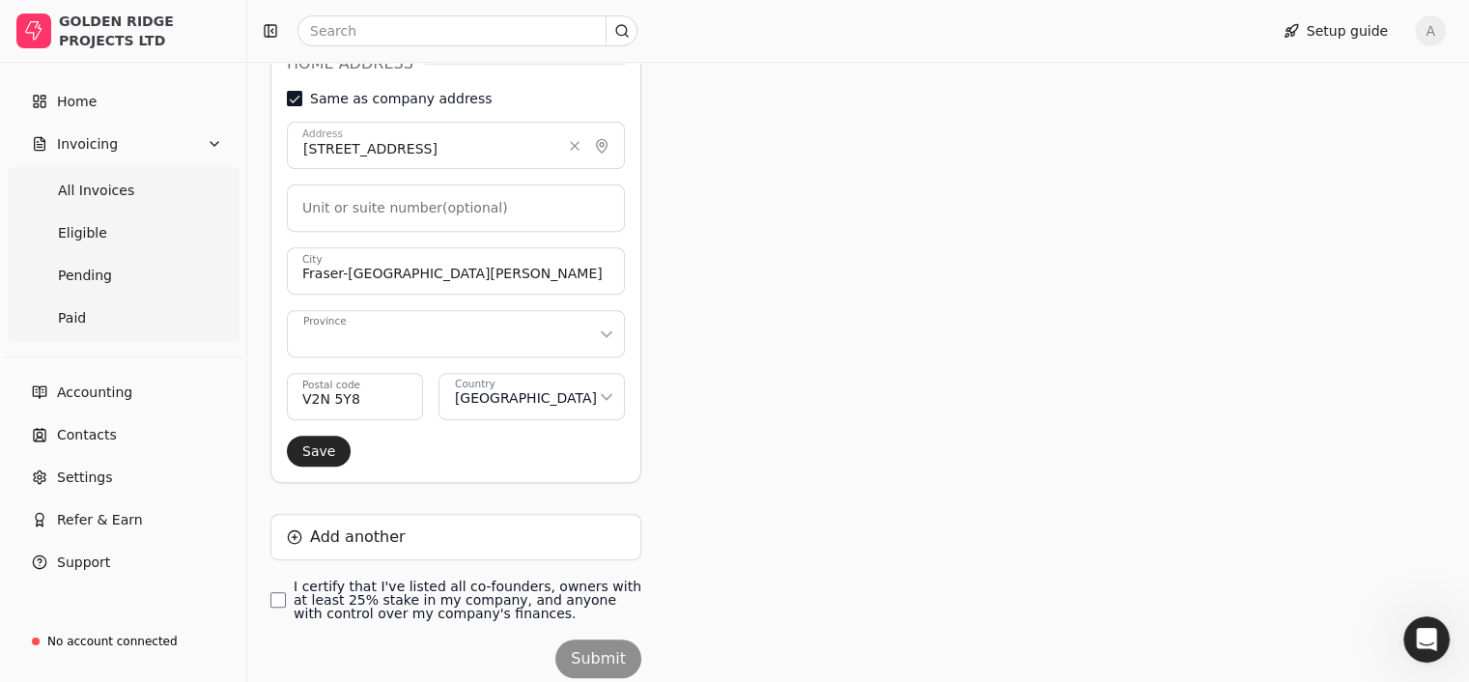
scroll to position [702, 0]
click at [338, 444] on button "Save" at bounding box center [319, 450] width 64 height 31
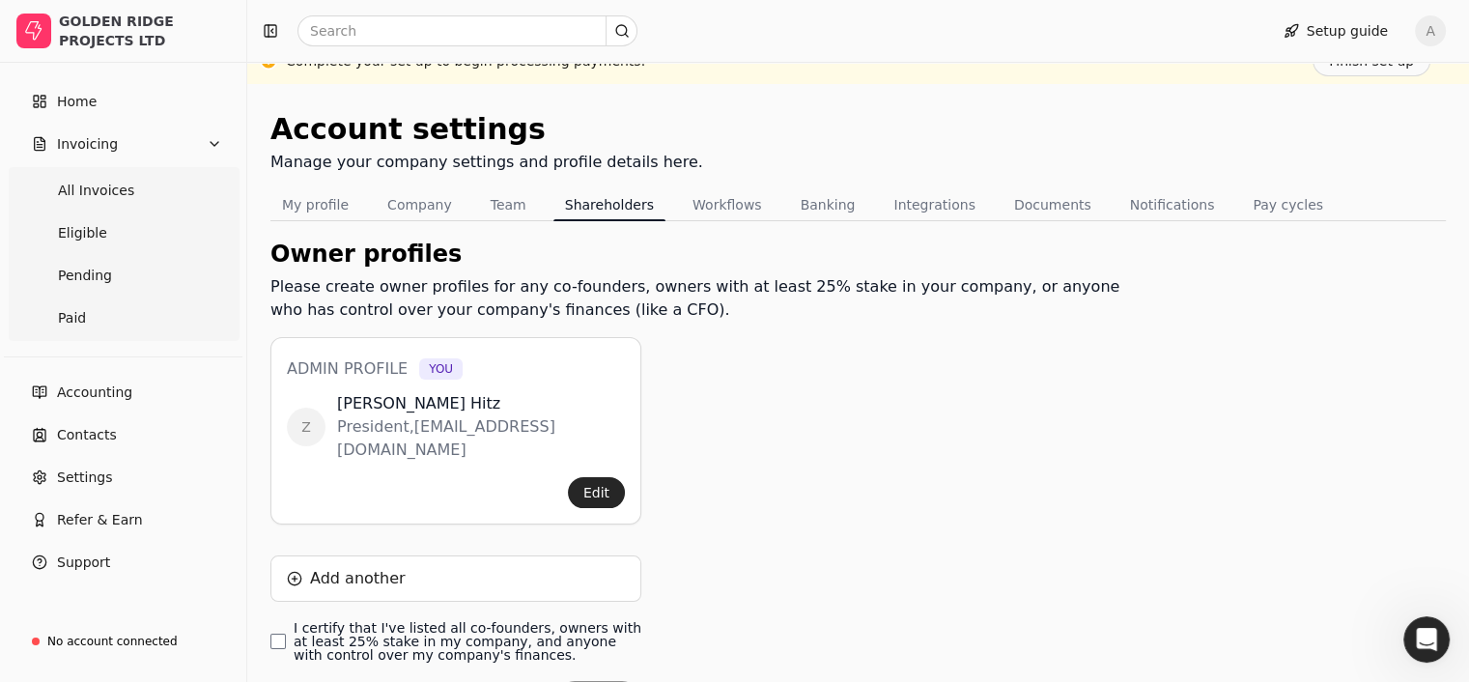
scroll to position [0, 0]
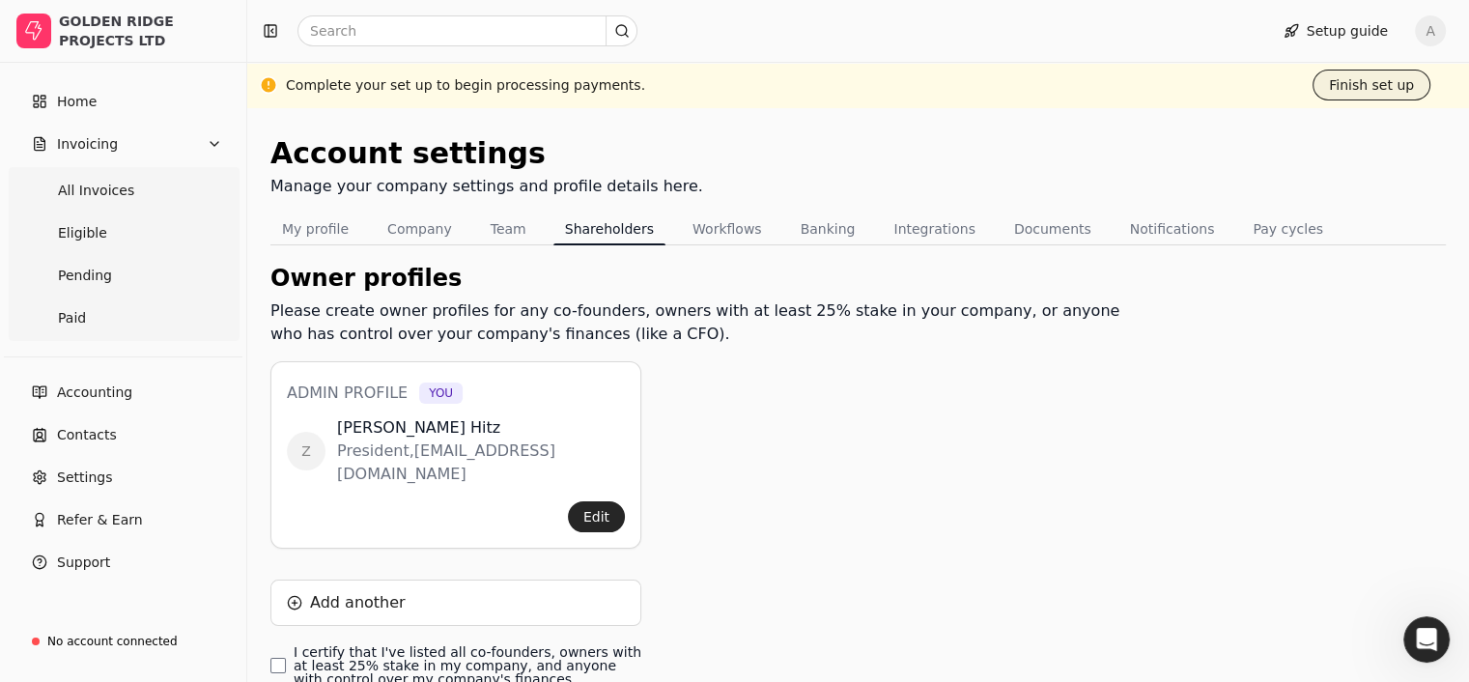
click at [1375, 81] on button "Finish set up" at bounding box center [1372, 85] width 118 height 31
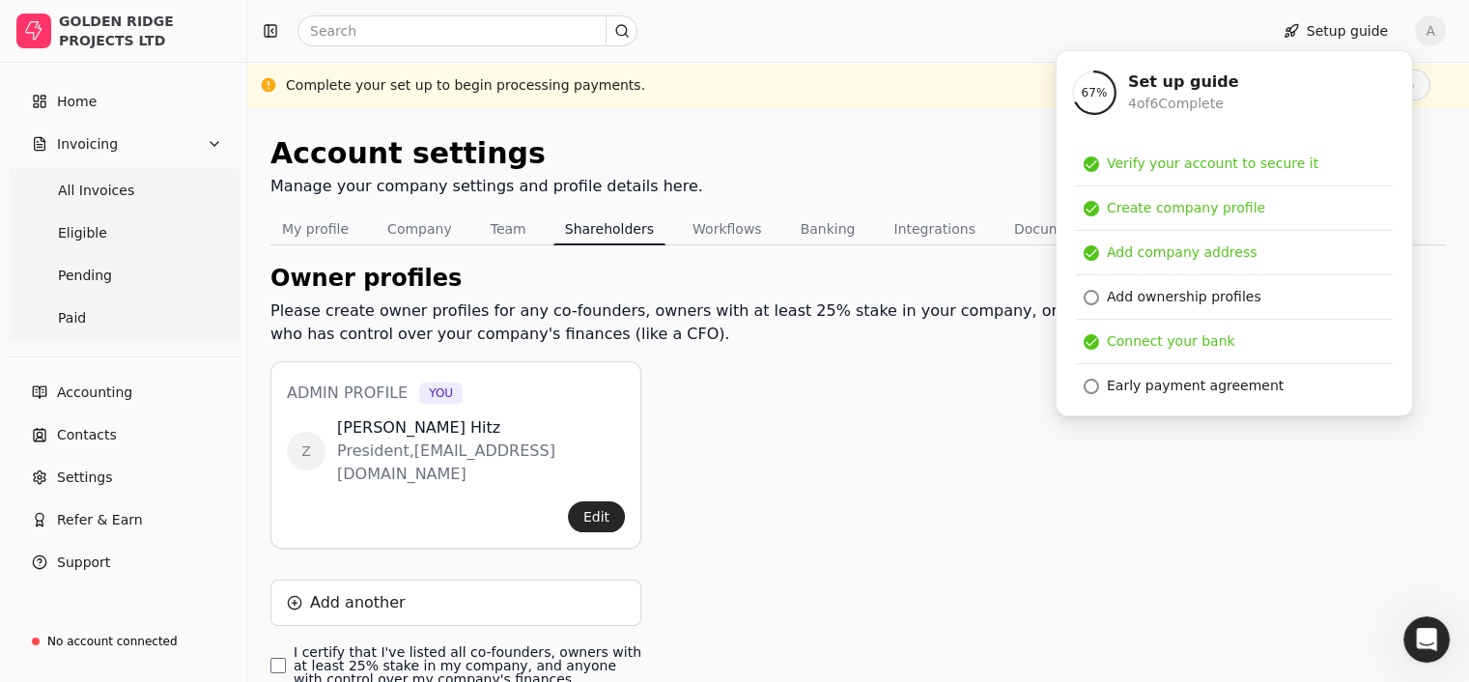
click at [919, 546] on div "Owner profiles Please create owner profiles for any co-founders, owners with at…" at bounding box center [702, 525] width 865 height 529
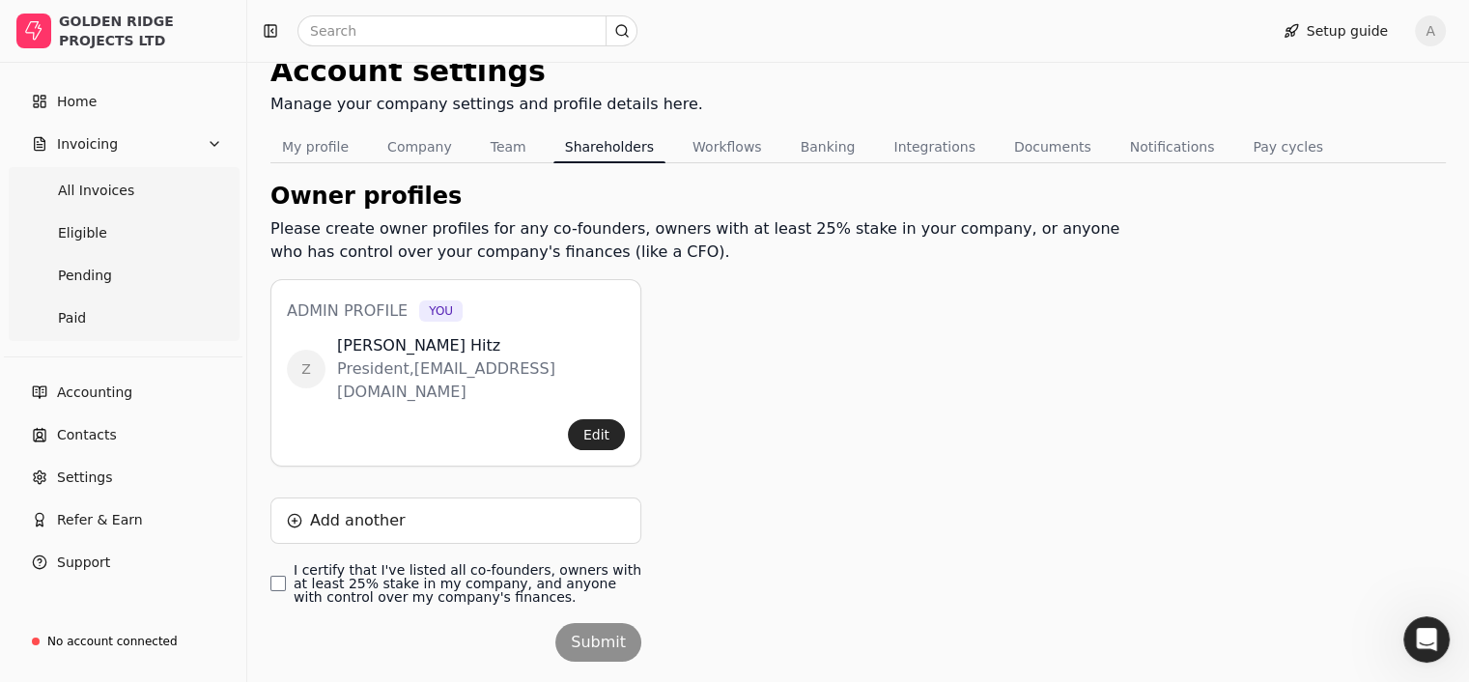
scroll to position [131, 0]
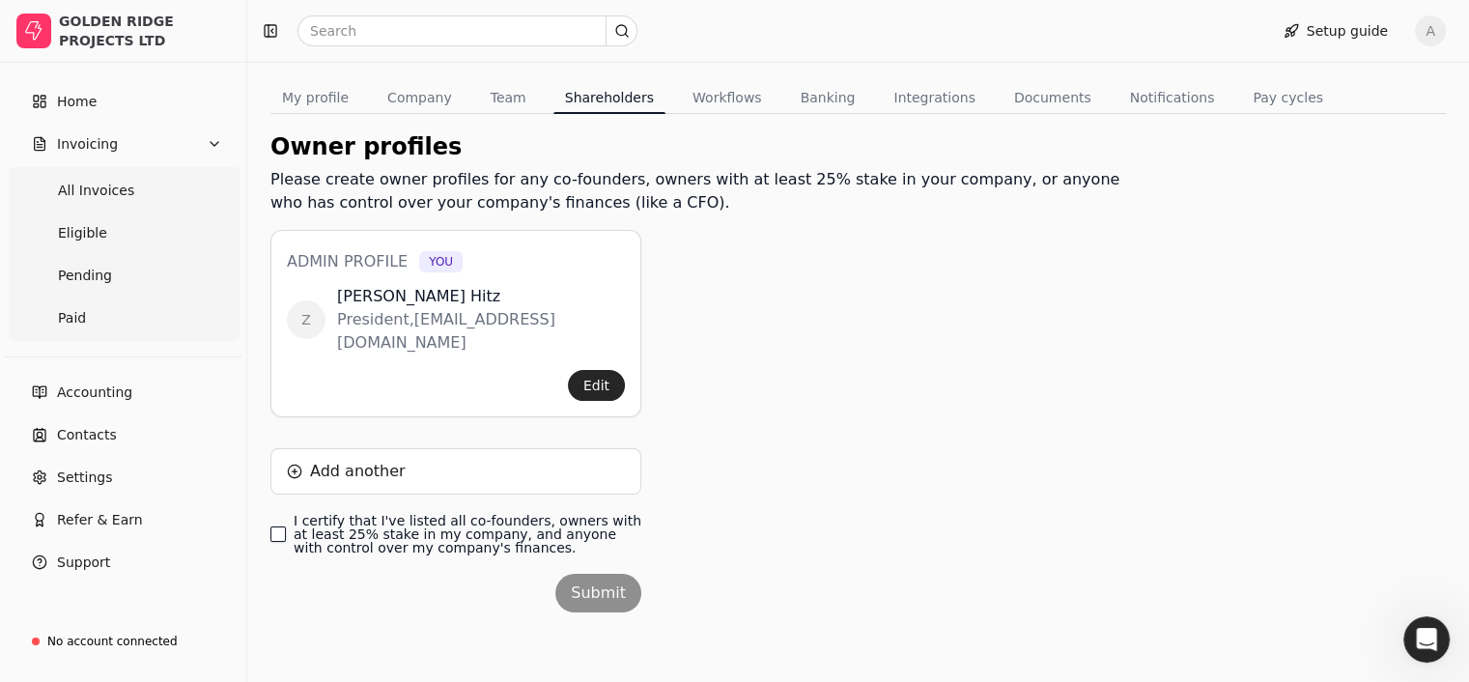
click at [282, 530] on finances\ "I certify that I've listed all co-founders, owners with at least 25% stake in m…" at bounding box center [277, 533] width 15 height 15
click at [611, 604] on button "Submit" at bounding box center [598, 593] width 86 height 39
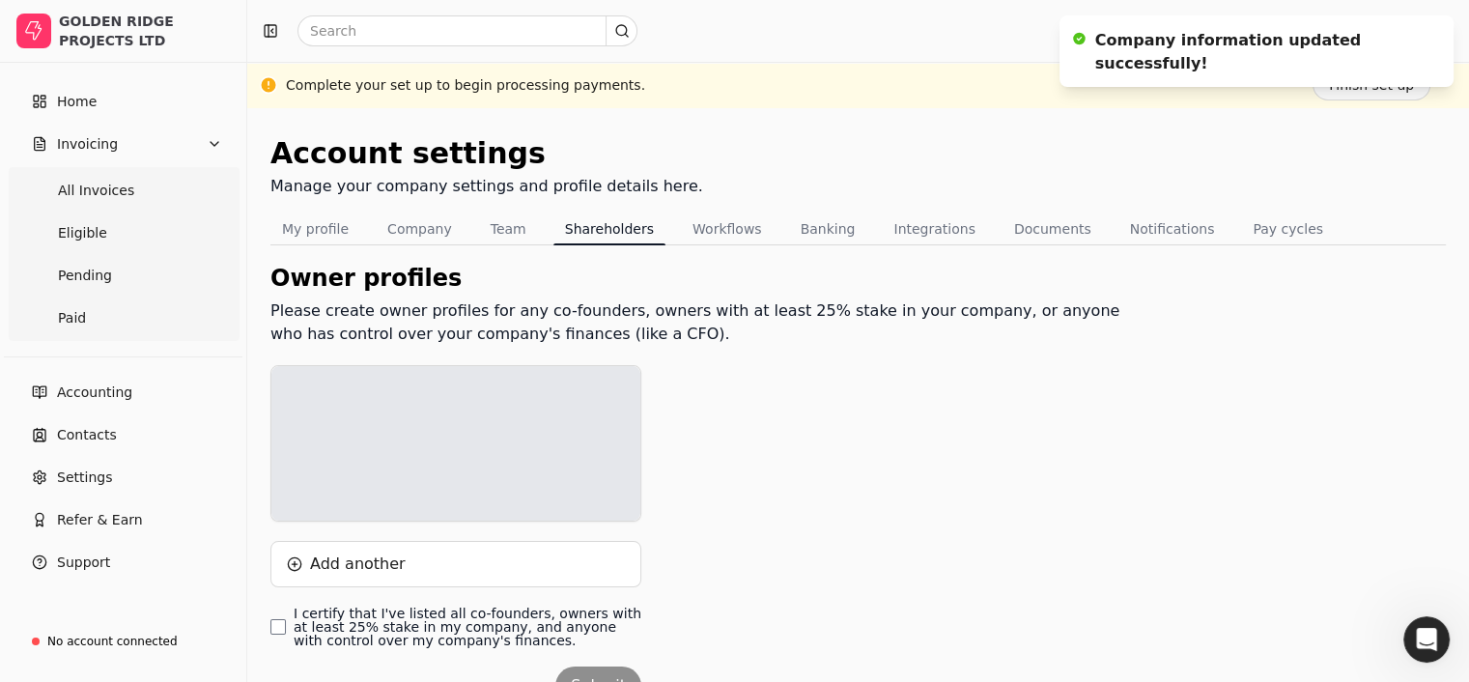
scroll to position [0, 0]
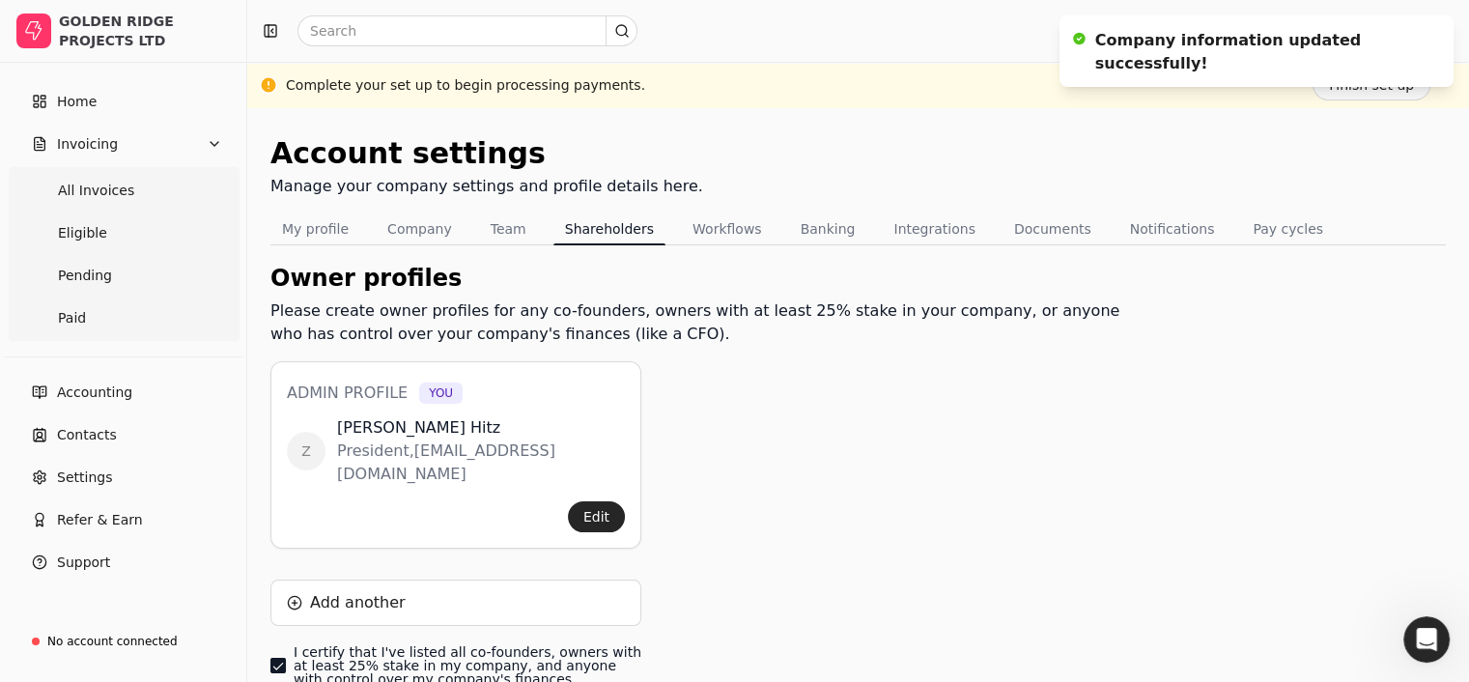
click at [1363, 88] on ol "Company information updated successfully!" at bounding box center [1256, 51] width 425 height 102
click at [1430, 35] on icon "Notifications (F8)" at bounding box center [1434, 34] width 15 height 15
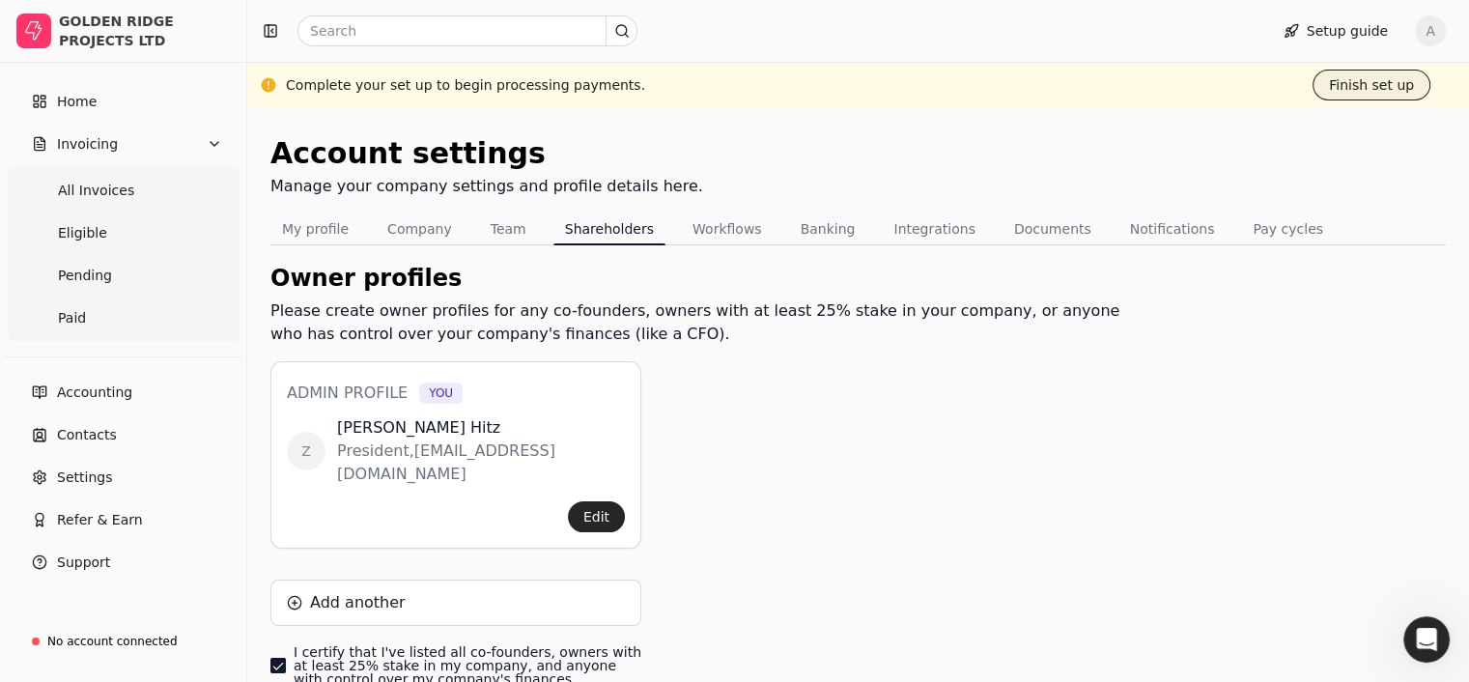
click at [1364, 88] on button "Finish set up" at bounding box center [1372, 85] width 118 height 31
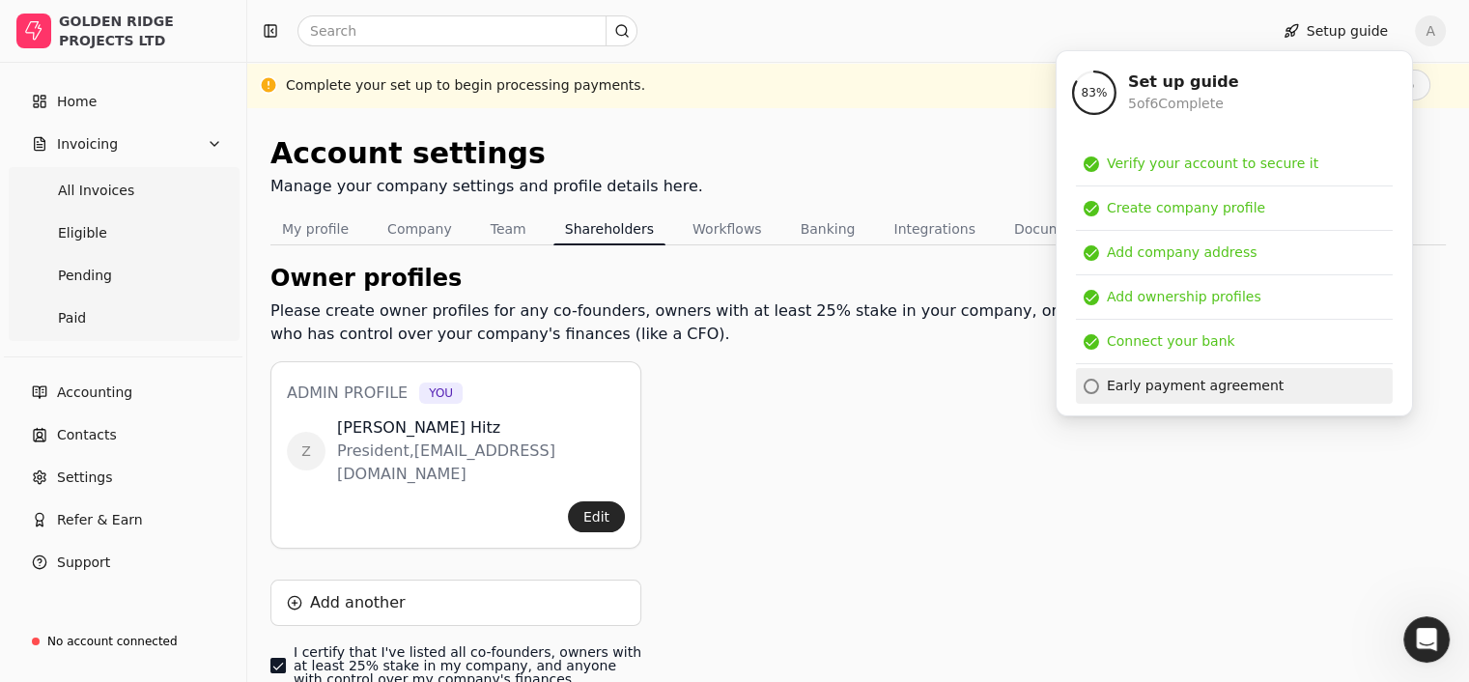
click at [1132, 393] on div "Early payment agreement" at bounding box center [1195, 386] width 177 height 20
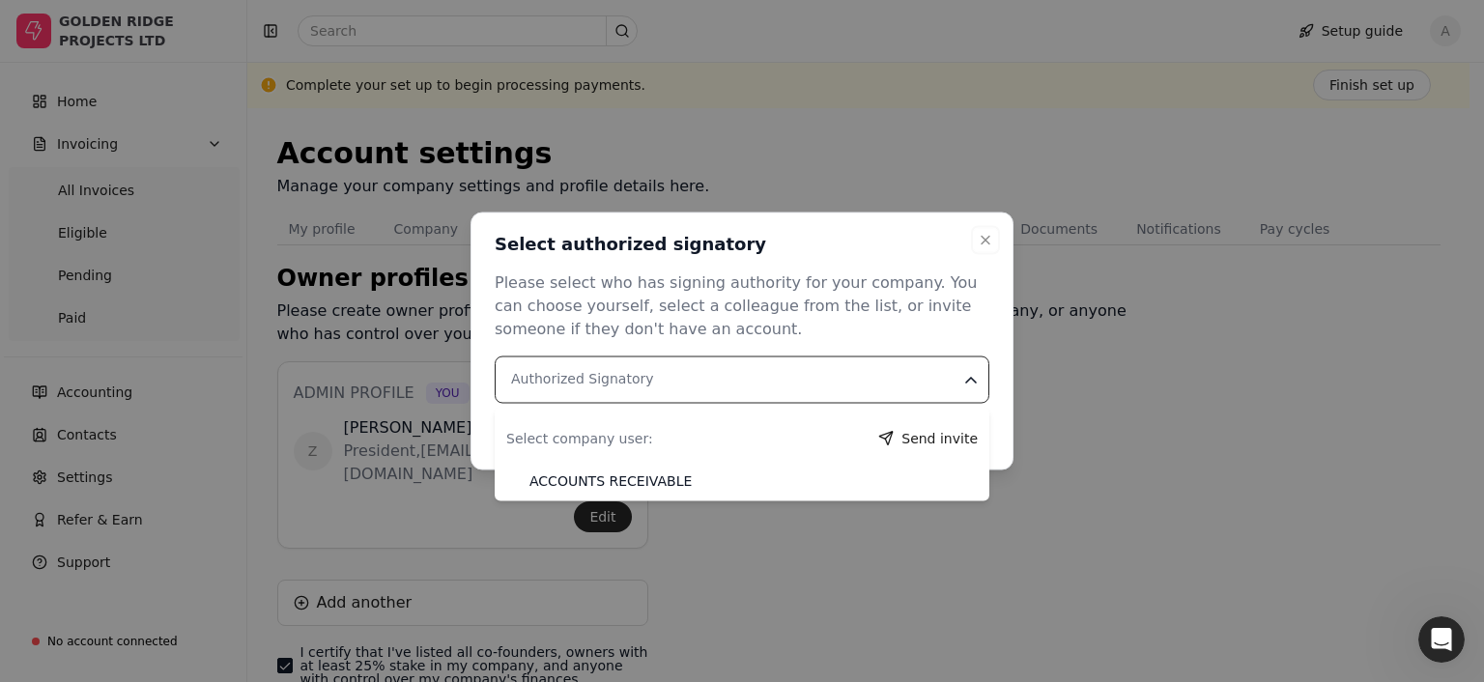
click at [764, 382] on Signatory "Authorized Signatory" at bounding box center [742, 379] width 495 height 47
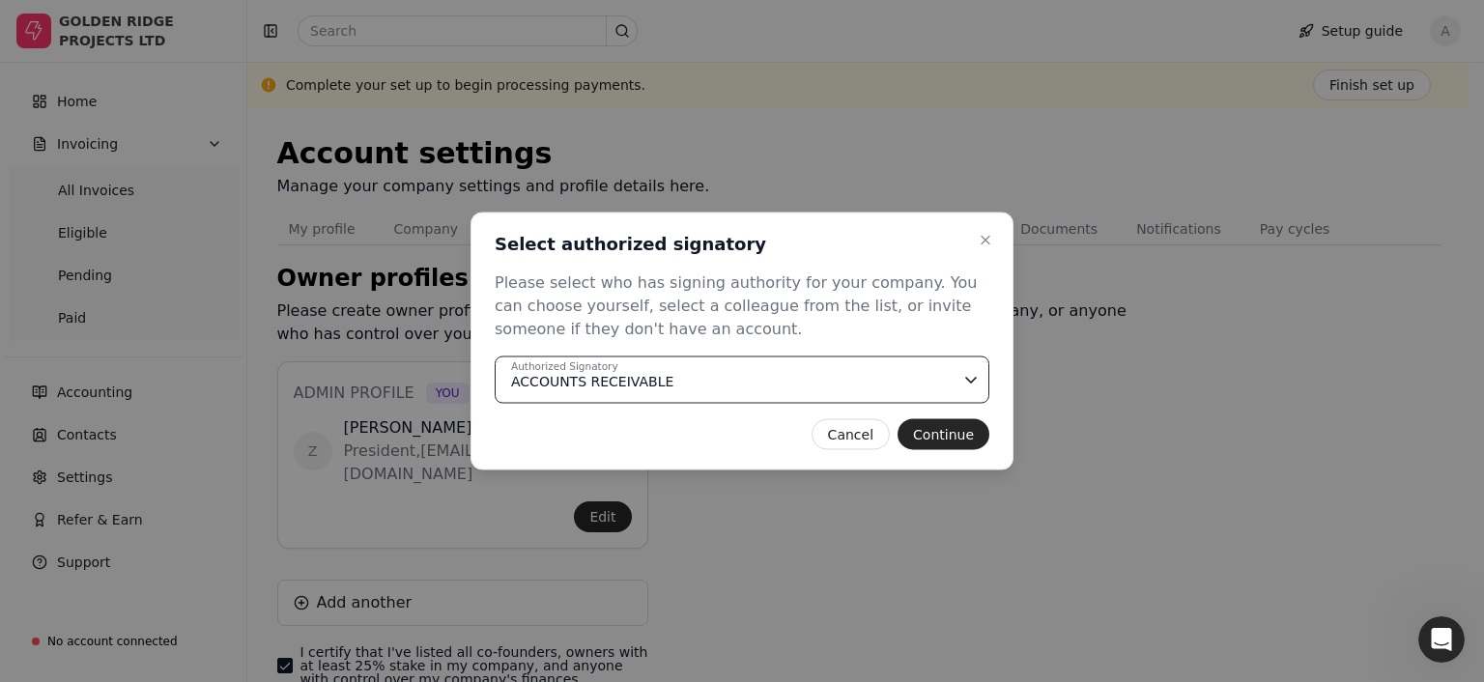
click at [968, 374] on icon "button" at bounding box center [970, 379] width 19 height 19
click at [716, 385] on div "Authorized Signatory ACCOUNTS RECEIVABLE" at bounding box center [736, 382] width 450 height 20
click at [843, 432] on button "Cancel" at bounding box center [850, 434] width 78 height 31
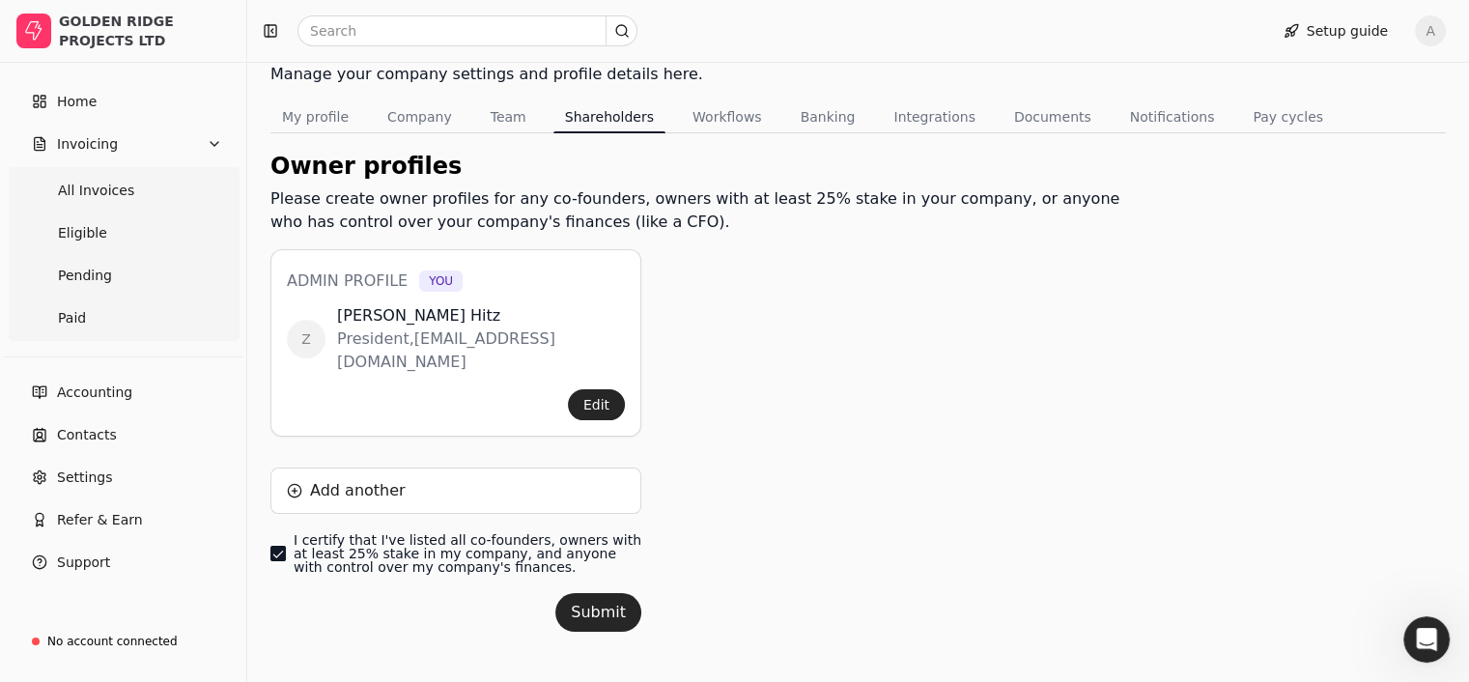
scroll to position [131, 0]
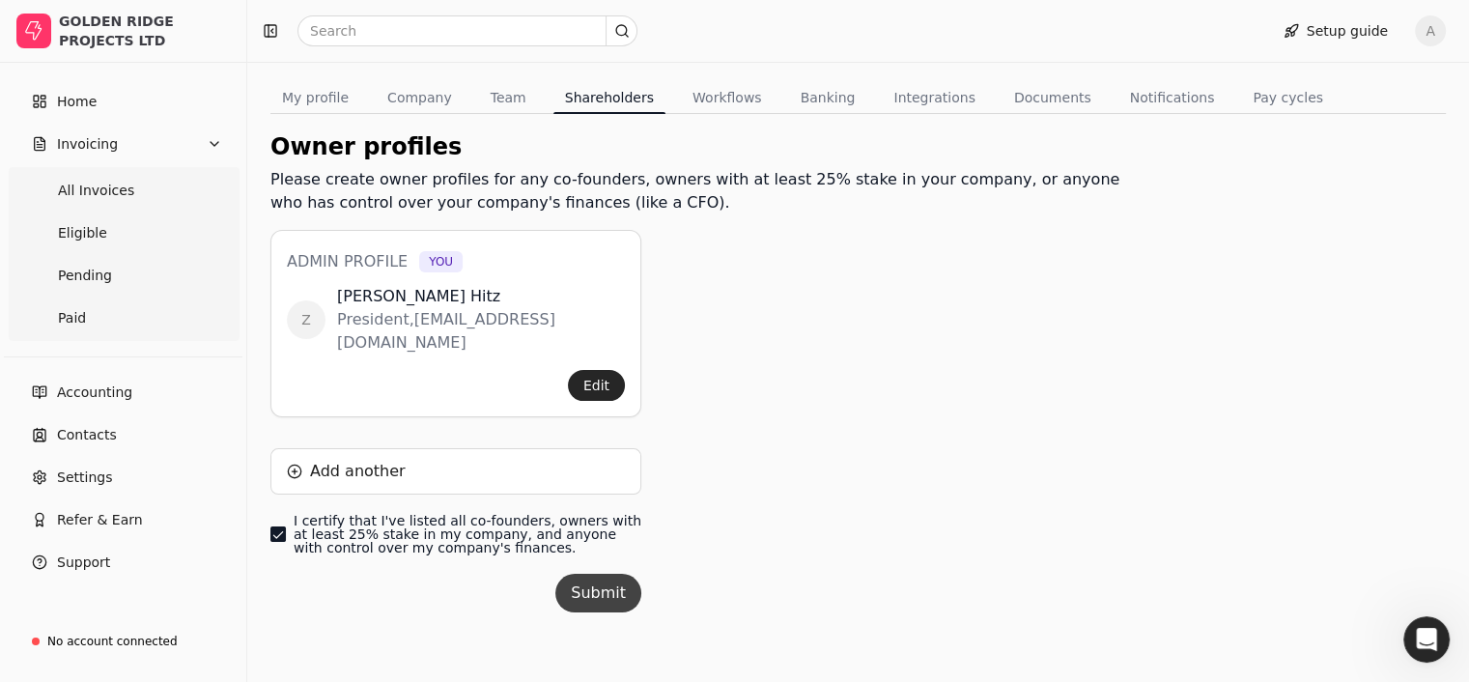
click at [600, 600] on button "Submit" at bounding box center [598, 593] width 86 height 39
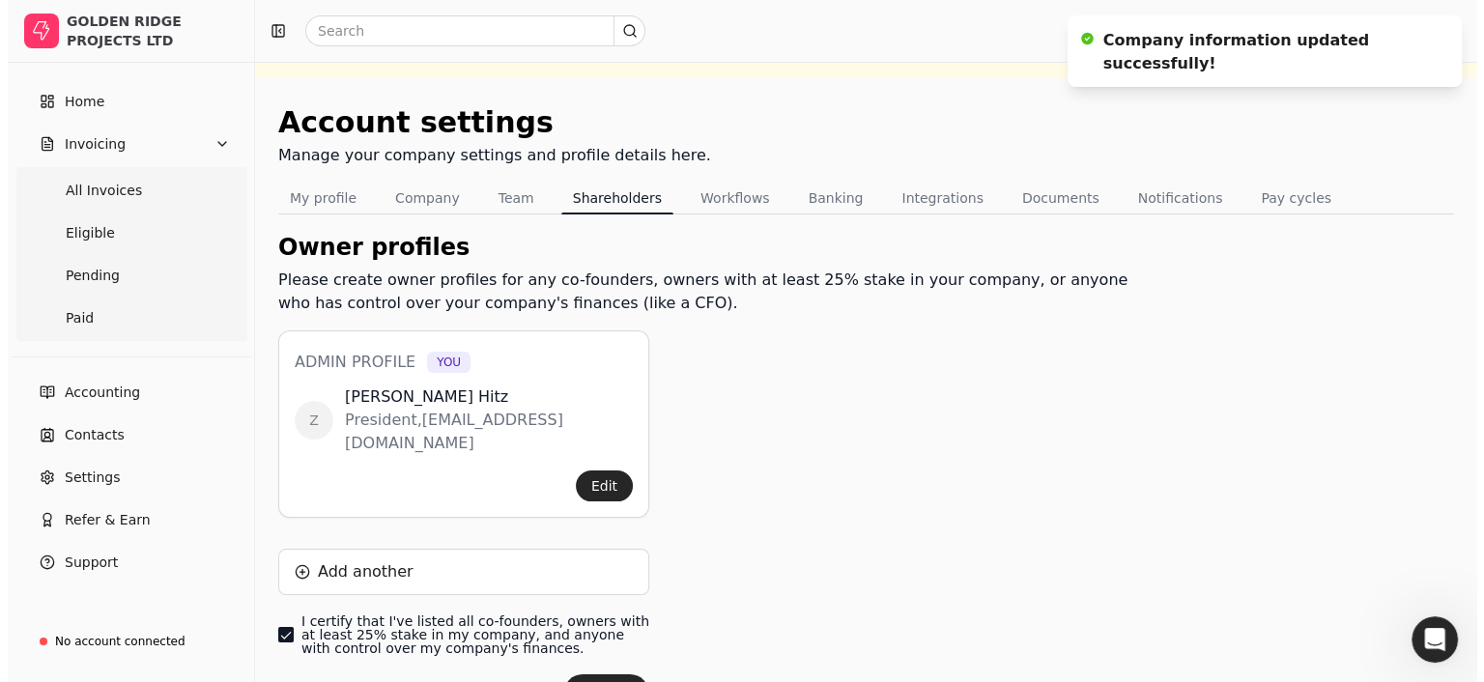
scroll to position [0, 0]
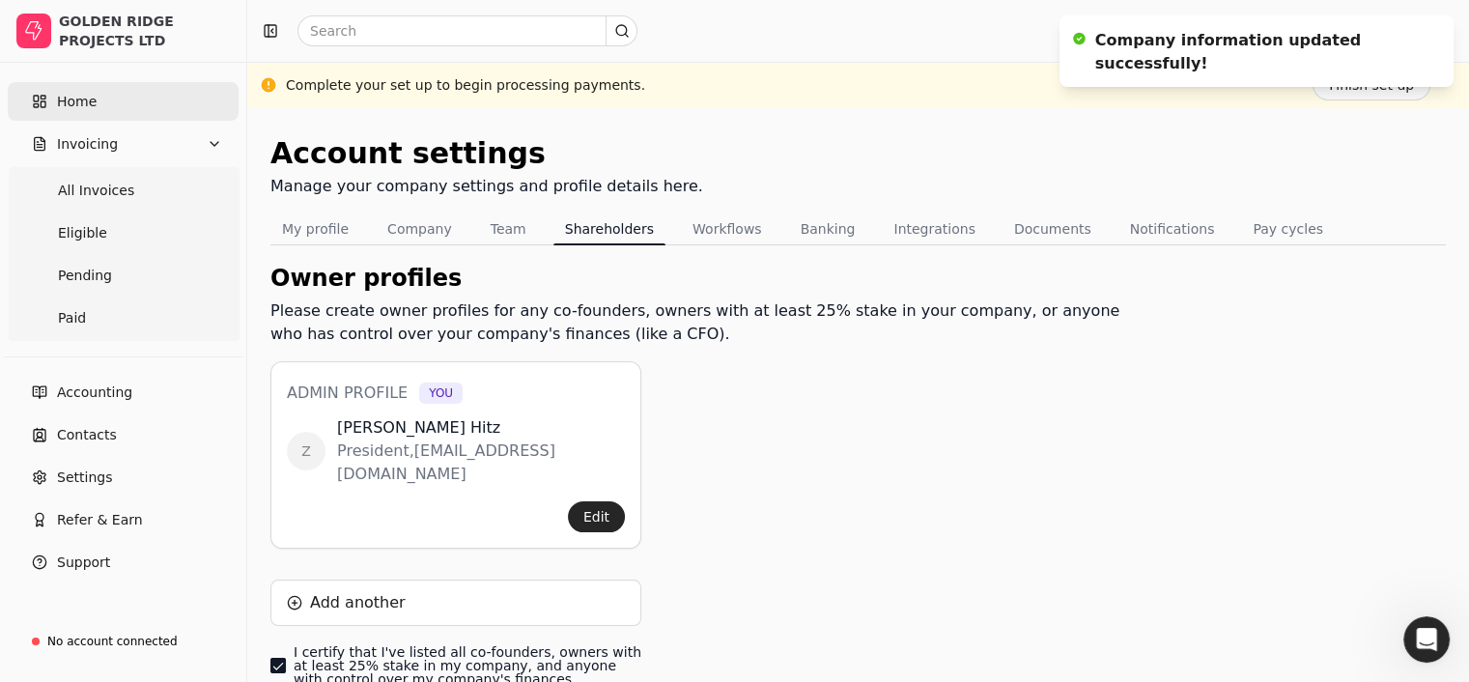
click at [98, 104] on link "Home" at bounding box center [123, 101] width 231 height 39
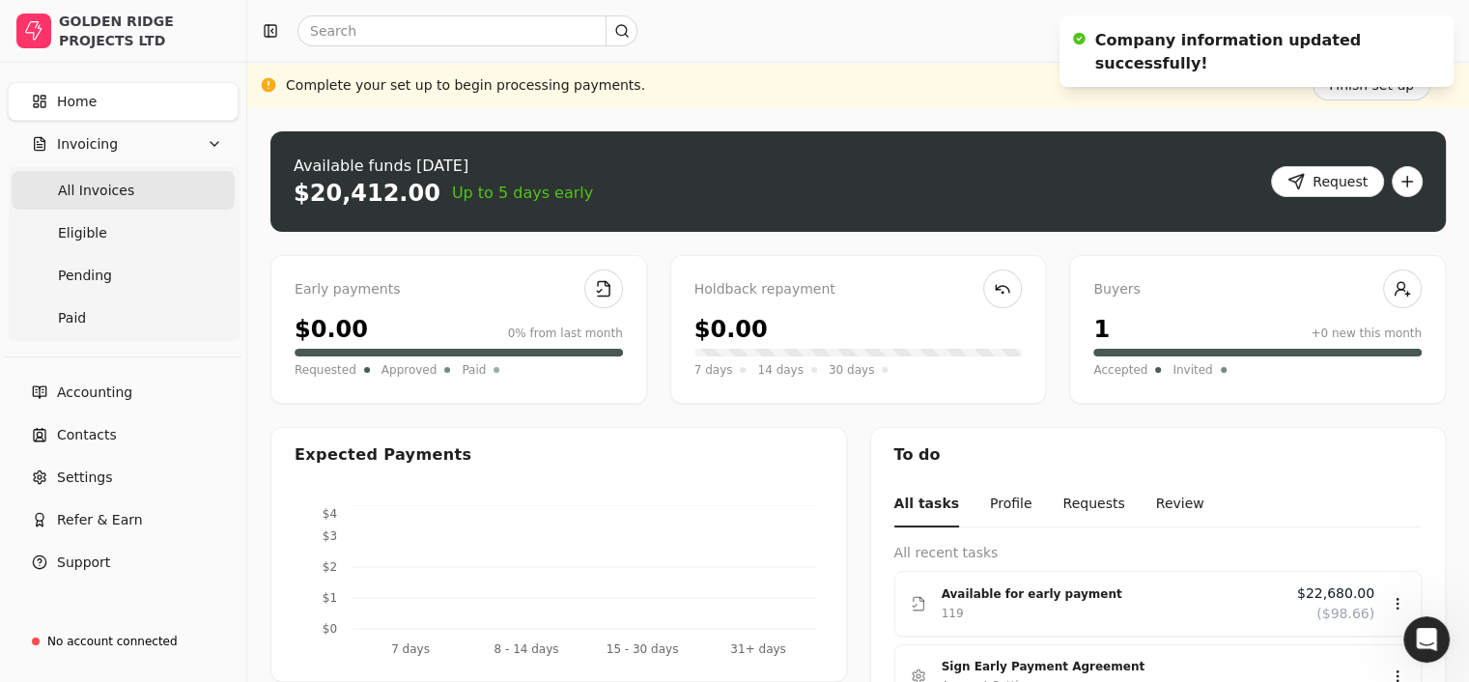
click at [96, 188] on span "All Invoices" at bounding box center [96, 191] width 76 height 20
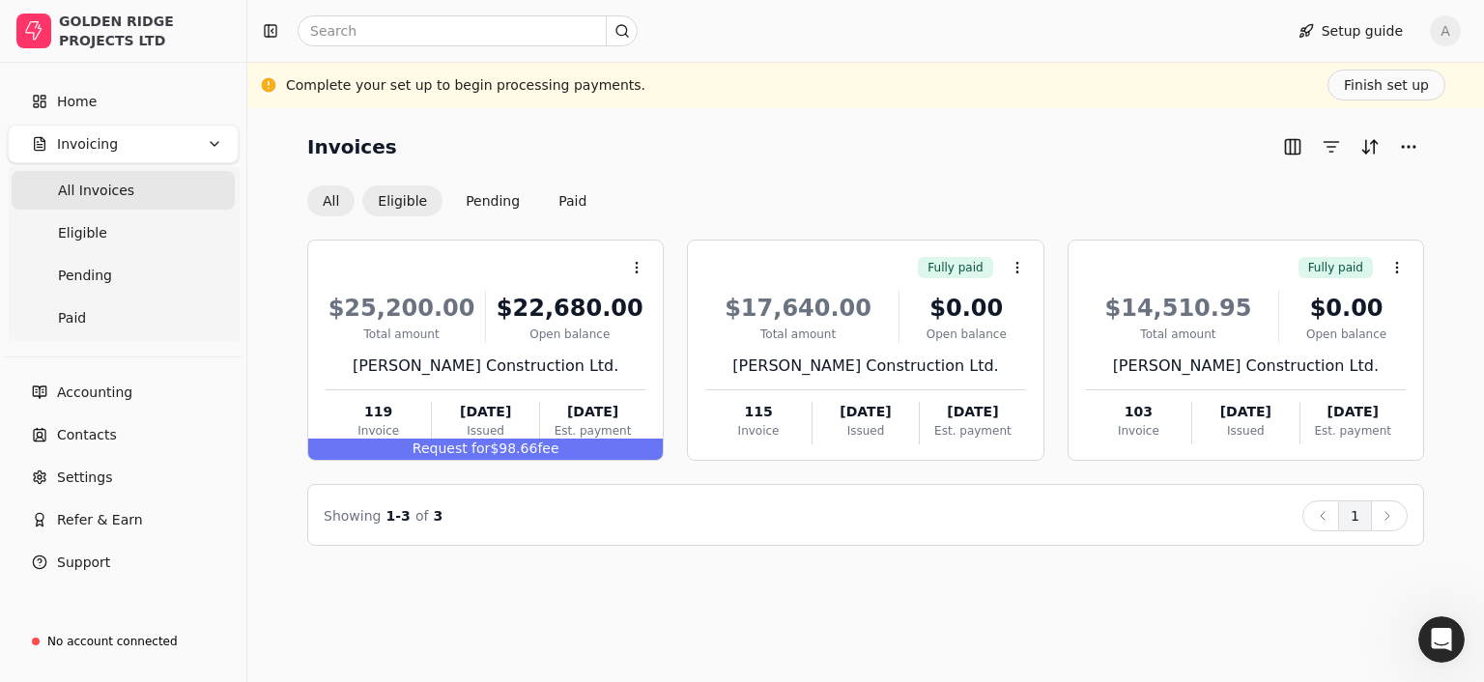
click at [399, 198] on button "Eligible" at bounding box center [402, 200] width 80 height 31
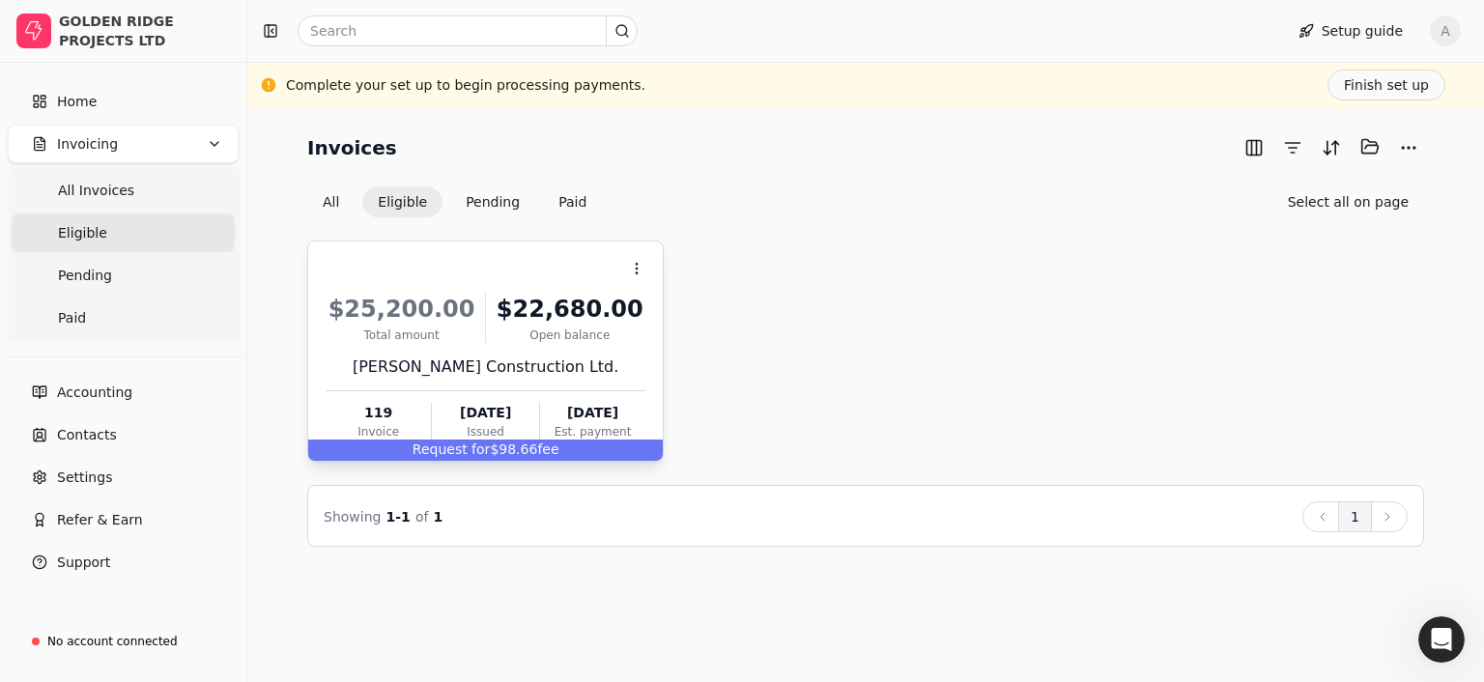
click at [558, 337] on div "Open balance" at bounding box center [570, 334] width 152 height 17
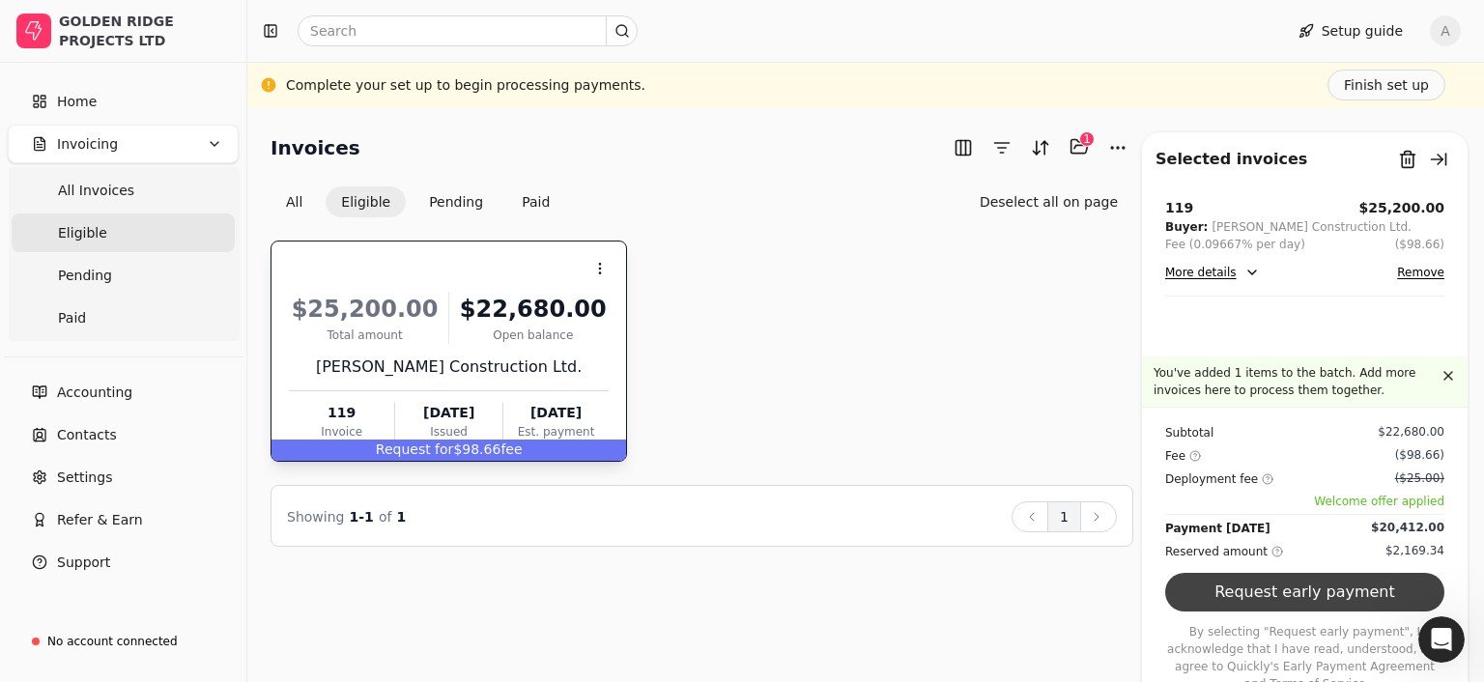
click at [1342, 596] on button "Request early payment" at bounding box center [1304, 592] width 279 height 39
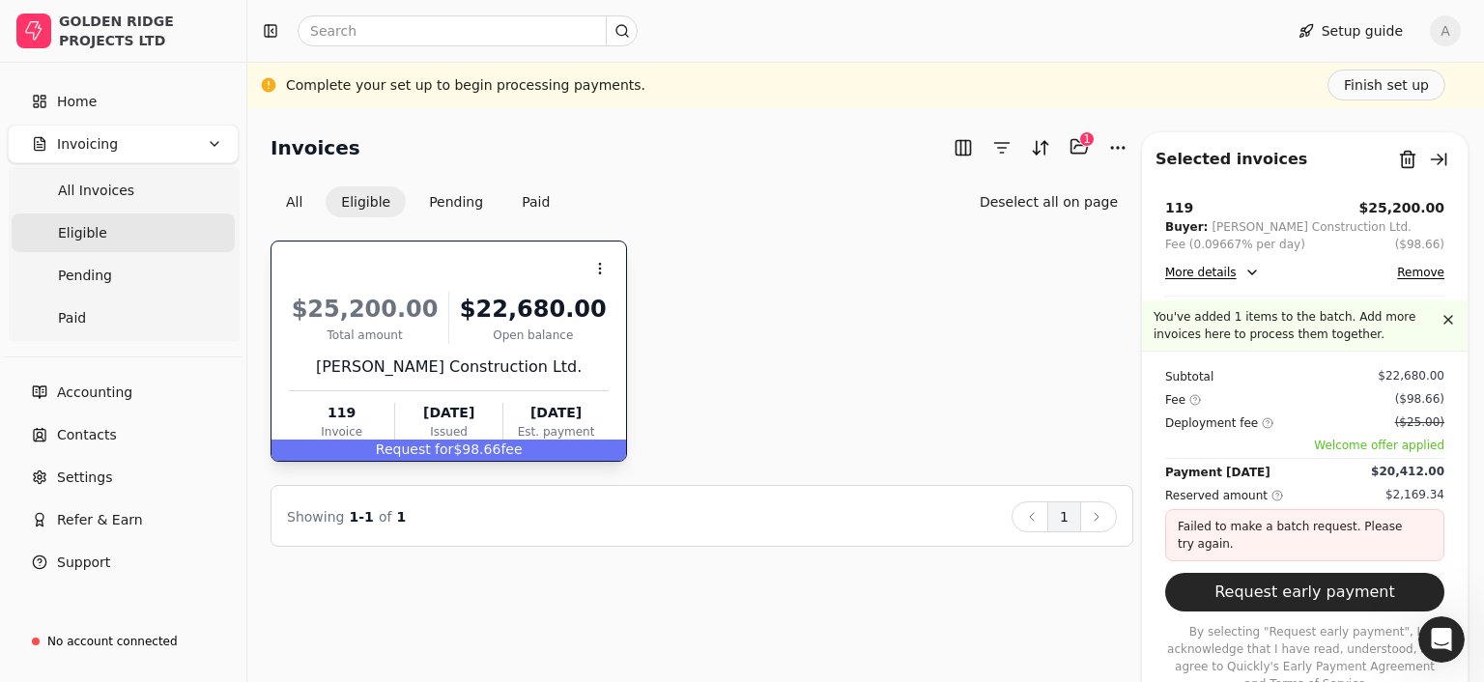
click at [963, 387] on div "Context Menu Button $25,200.00 Total amount $22,680.00 Open balance [PERSON_NAM…" at bounding box center [701, 351] width 863 height 221
click at [609, 127] on div "Invoices Selected items: 1 1 All Eligible Pending Paid Deselect all on page Con…" at bounding box center [865, 395] width 1236 height 574
click at [1442, 155] on button "button" at bounding box center [1438, 159] width 31 height 31
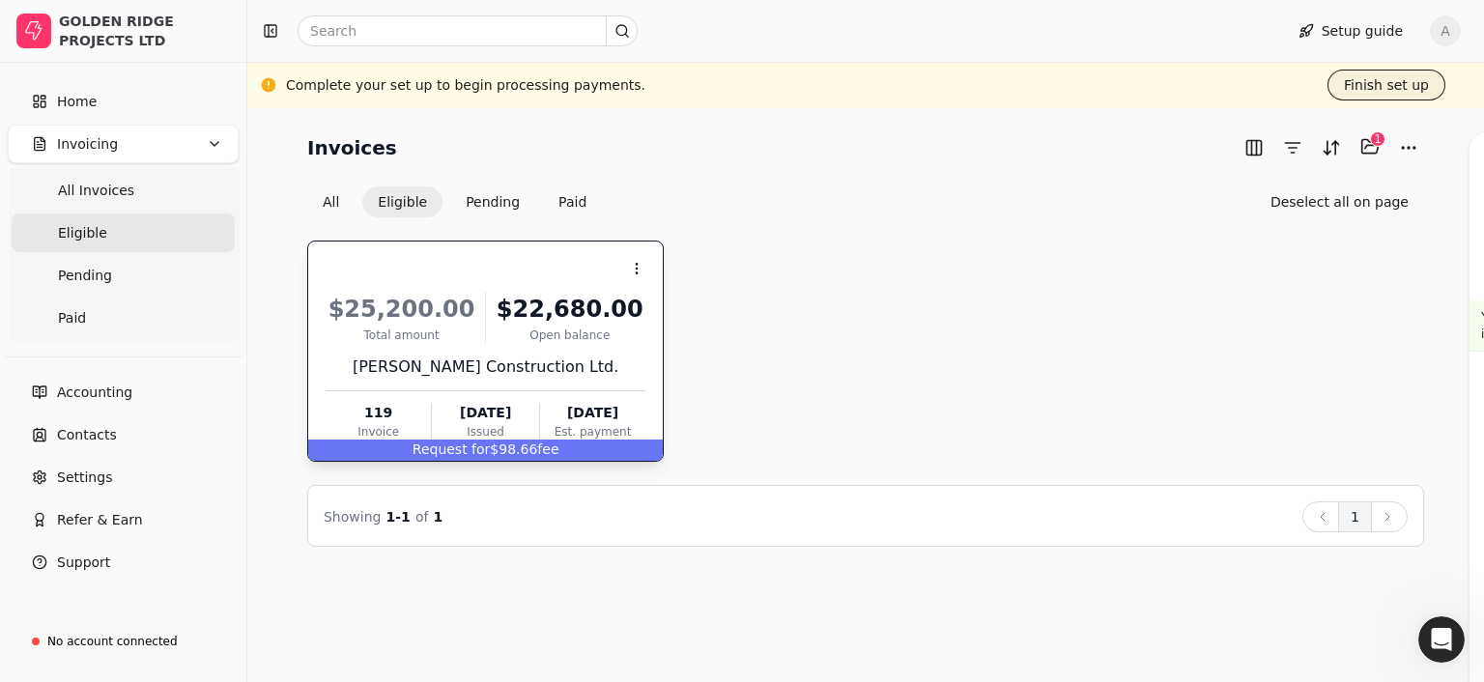
click at [1389, 86] on button "Finish set up" at bounding box center [1386, 85] width 118 height 31
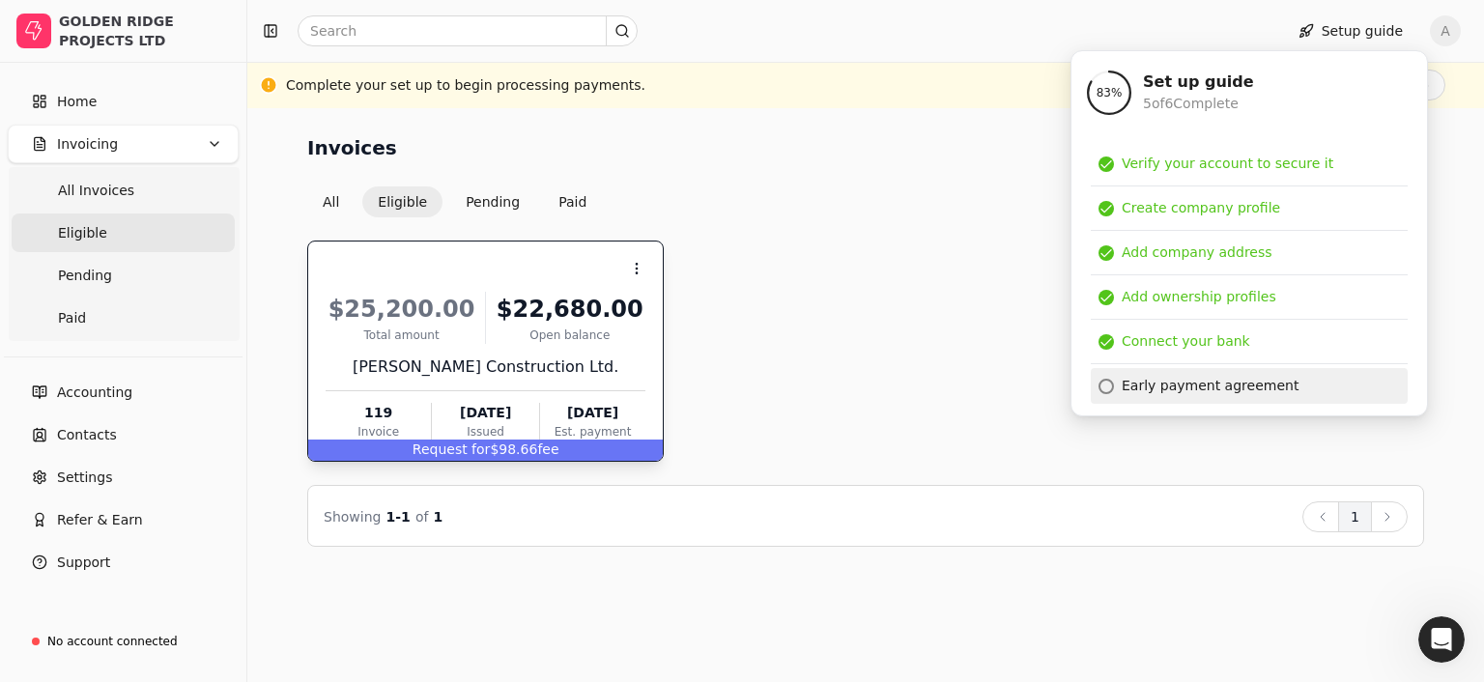
click at [1181, 382] on div "Early payment agreement" at bounding box center [1209, 386] width 177 height 20
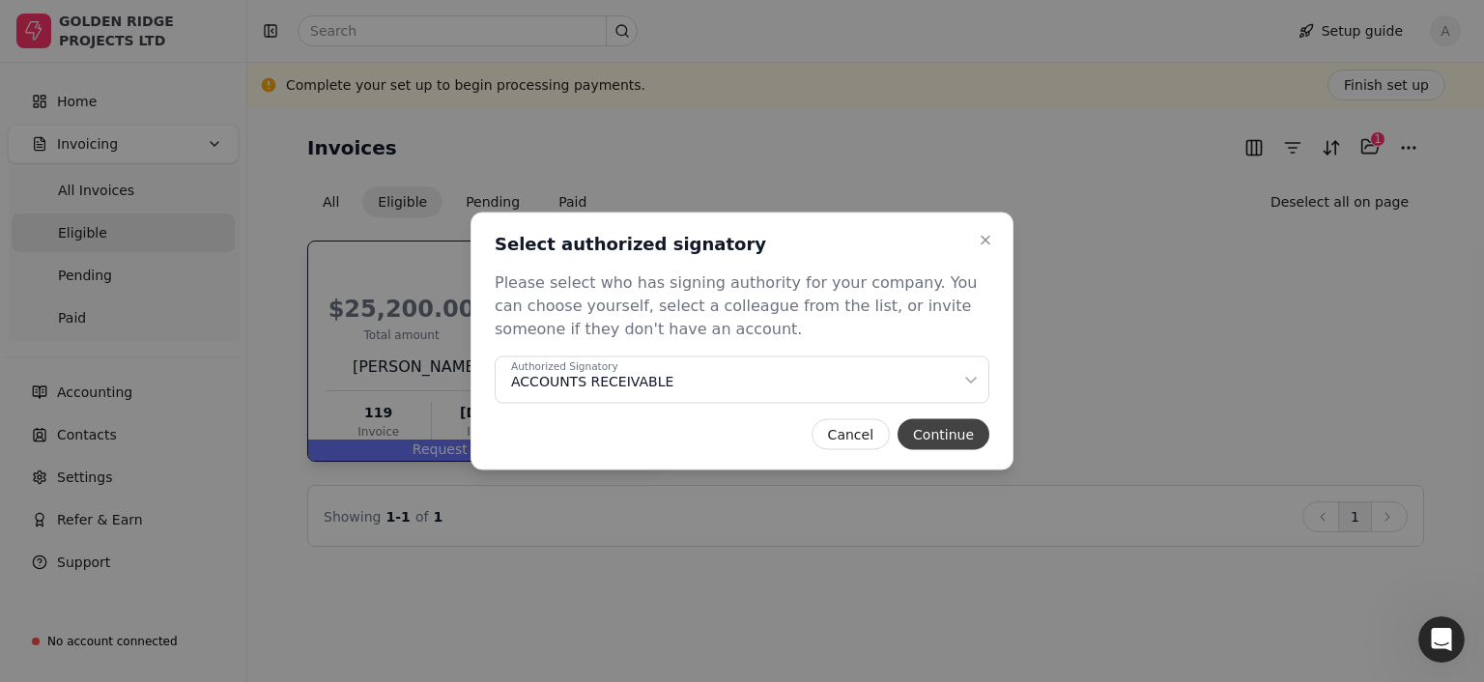
click at [947, 430] on button "Continue" at bounding box center [943, 434] width 92 height 31
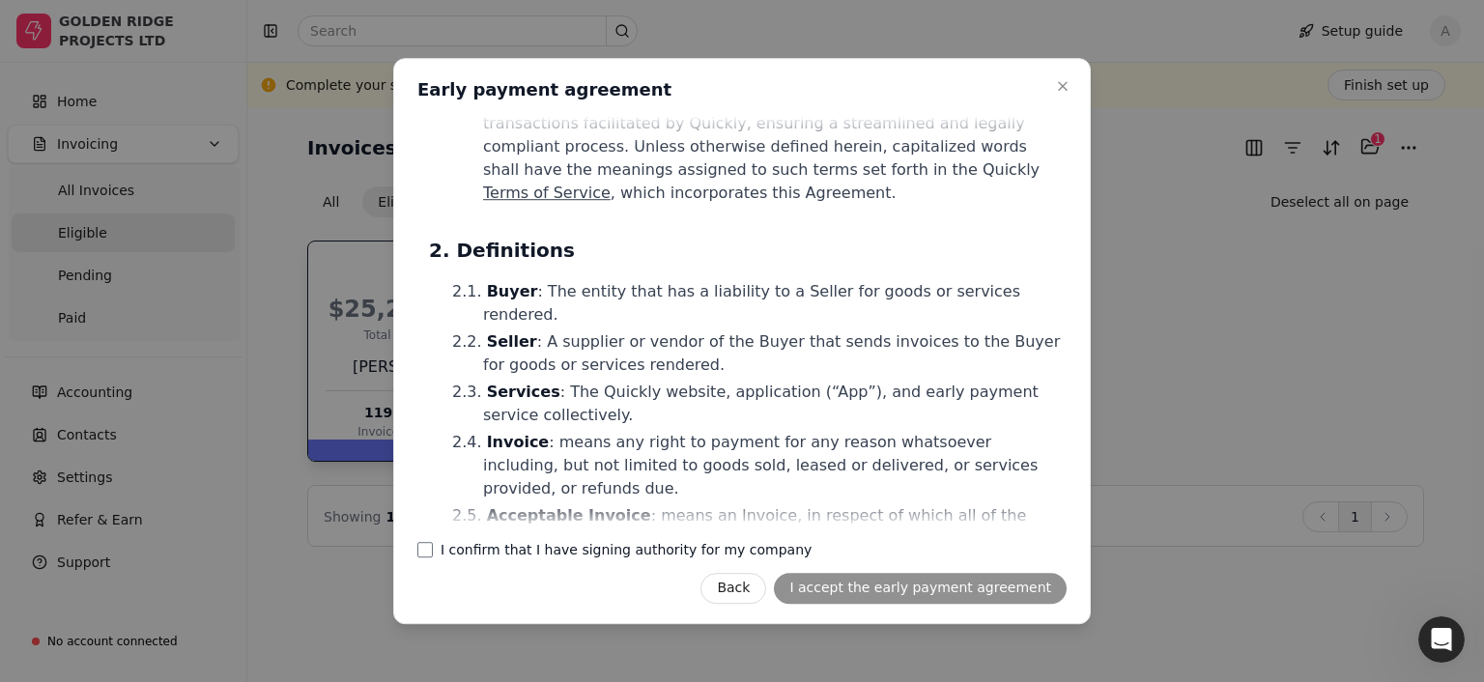
scroll to position [192, 0]
click at [495, 544] on label "I confirm that I have signing authority for my company" at bounding box center [625, 550] width 371 height 14
click at [433, 544] on company "I confirm that I have signing authority for my company" at bounding box center [424, 549] width 15 height 15
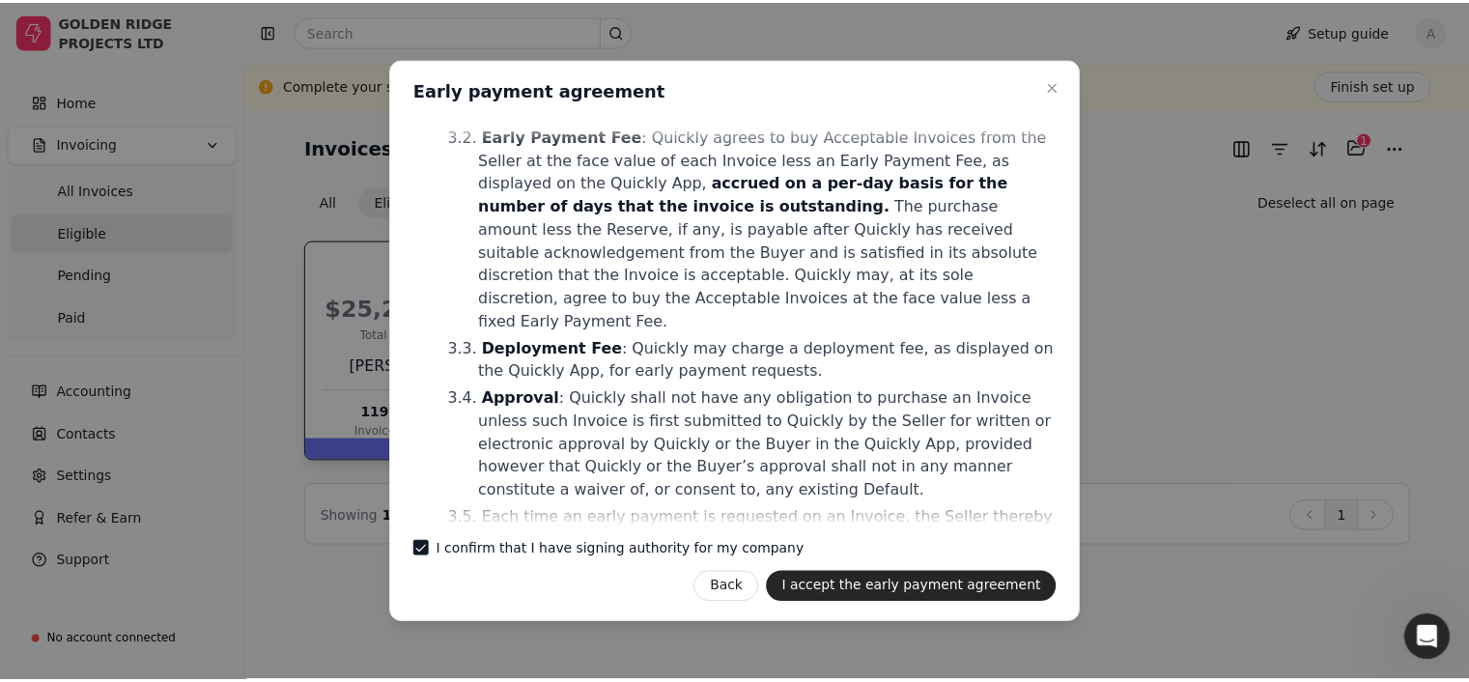
scroll to position [863, 0]
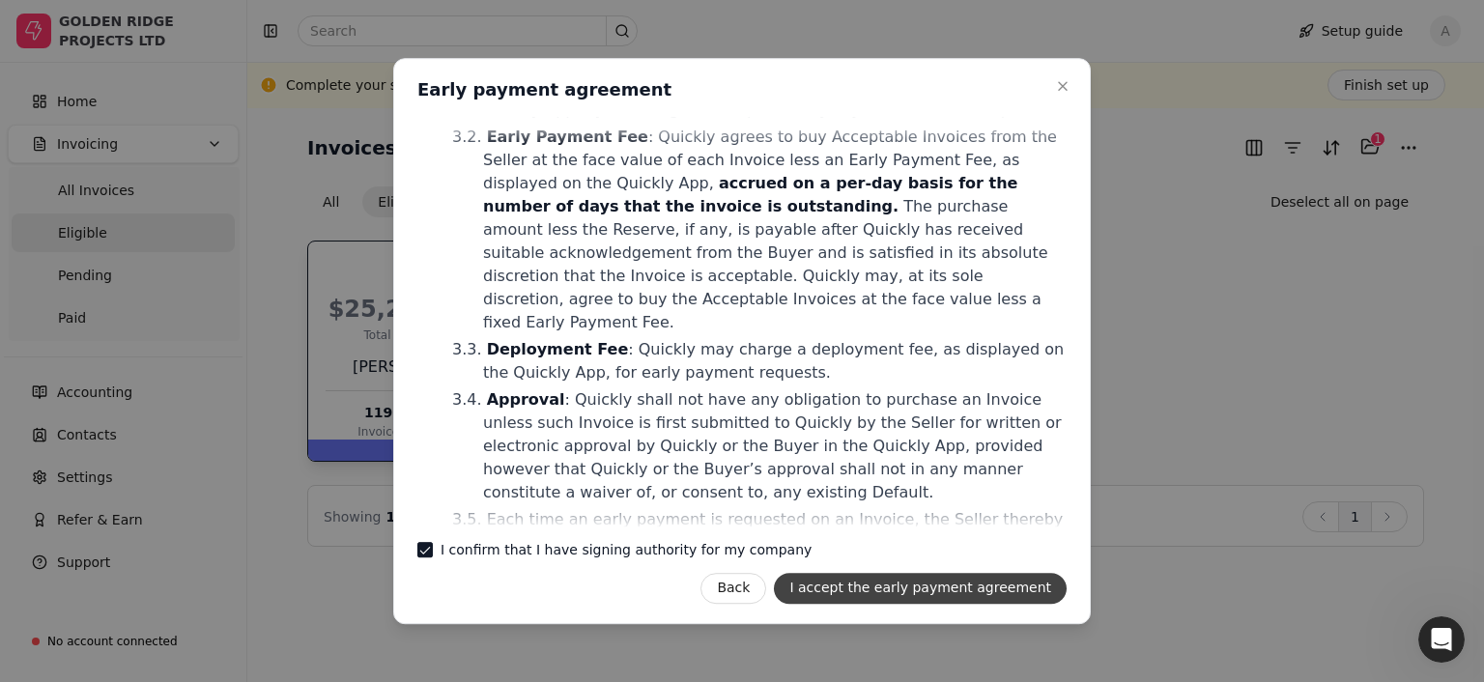
click at [928, 586] on button "I accept the early payment agreement" at bounding box center [920, 588] width 293 height 31
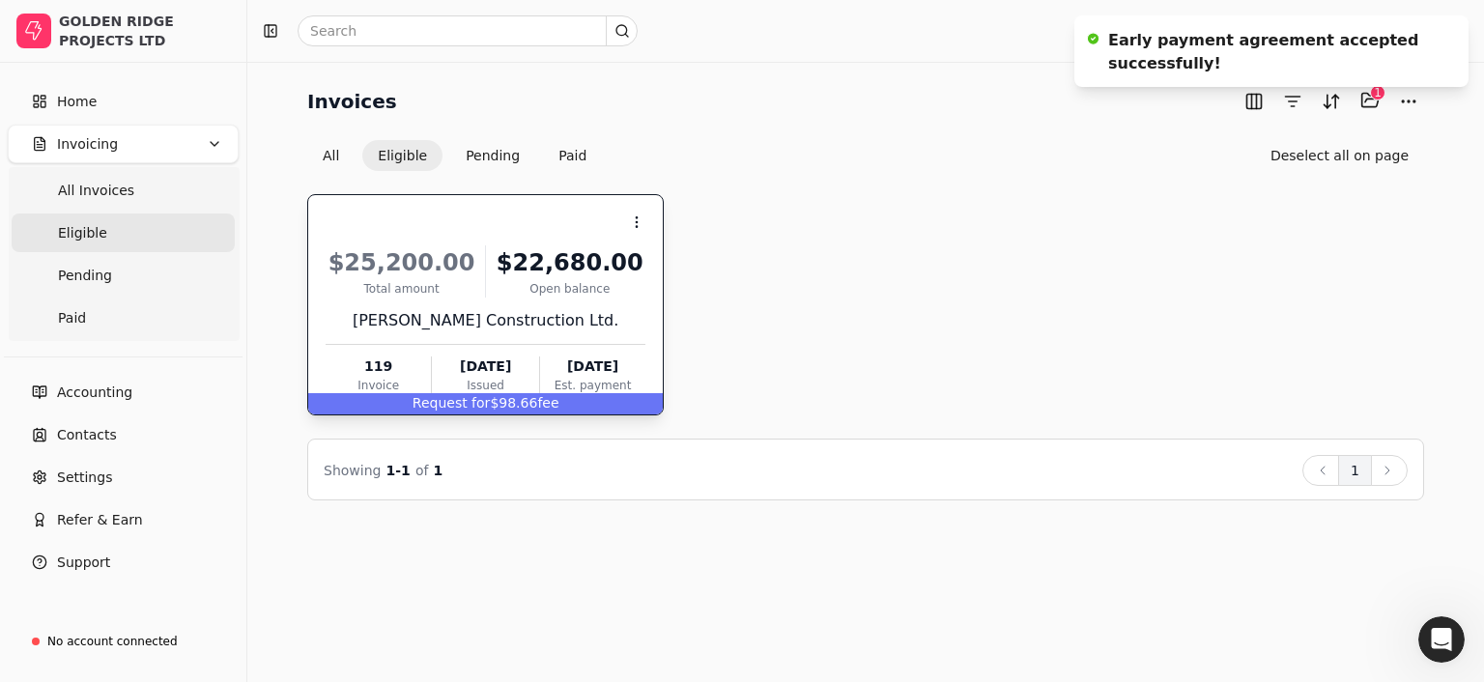
click at [412, 262] on div "$25,200.00" at bounding box center [402, 262] width 152 height 35
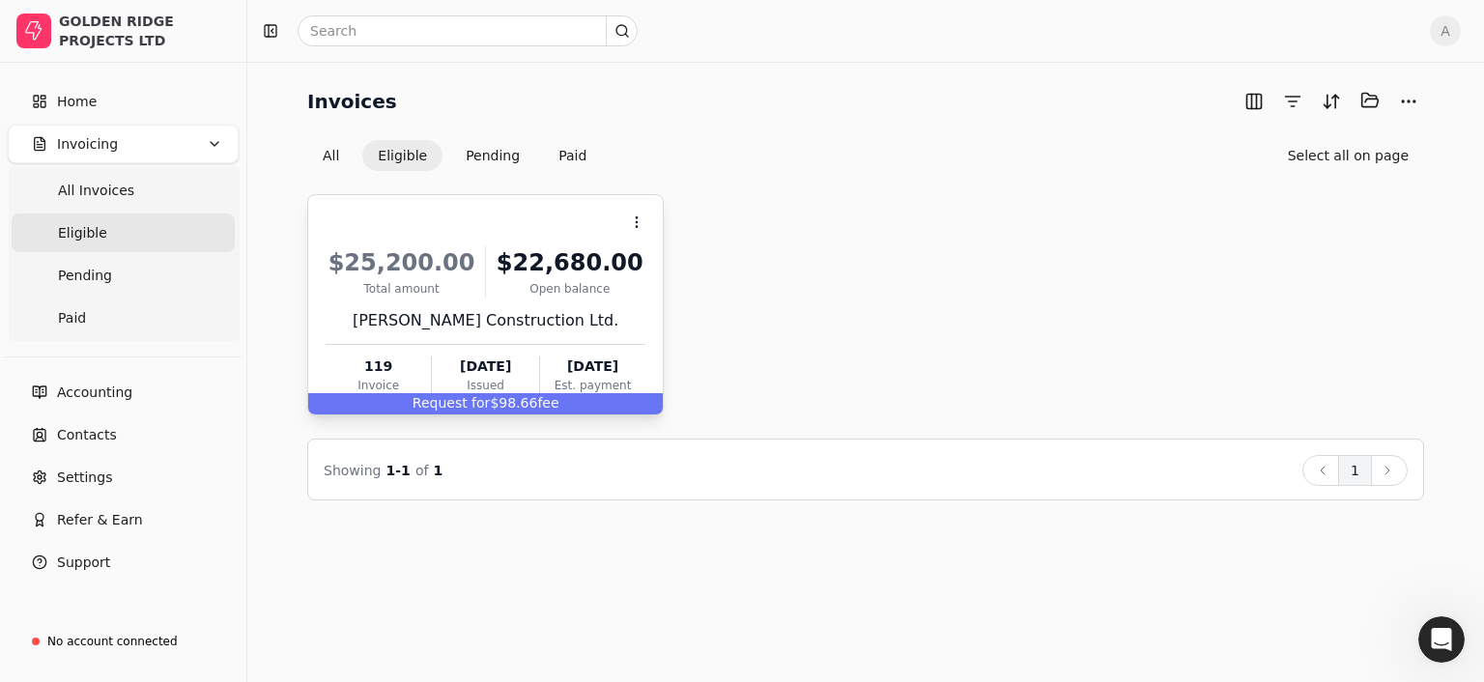
click at [471, 277] on div "$25,200.00" at bounding box center [402, 262] width 152 height 35
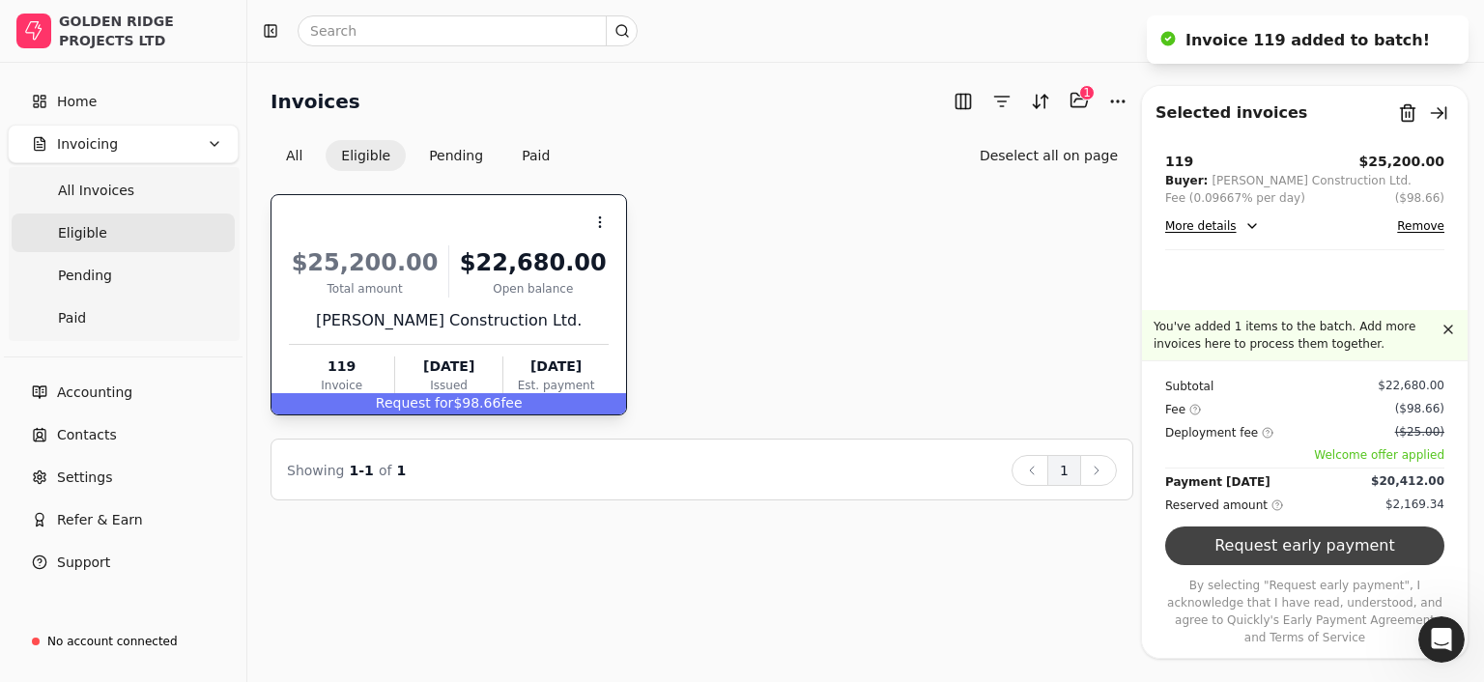
click at [1293, 549] on button "Request early payment" at bounding box center [1304, 545] width 279 height 39
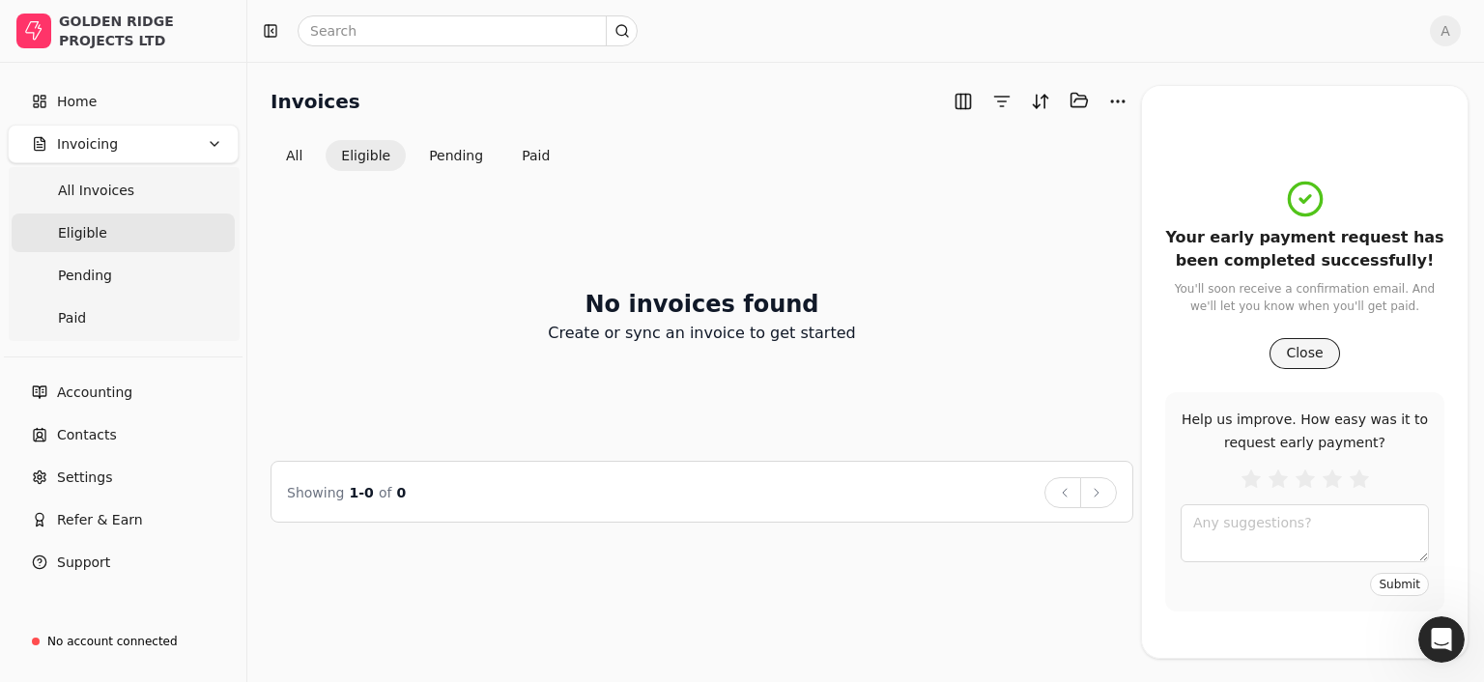
click at [1286, 349] on button "Close" at bounding box center [1304, 353] width 70 height 31
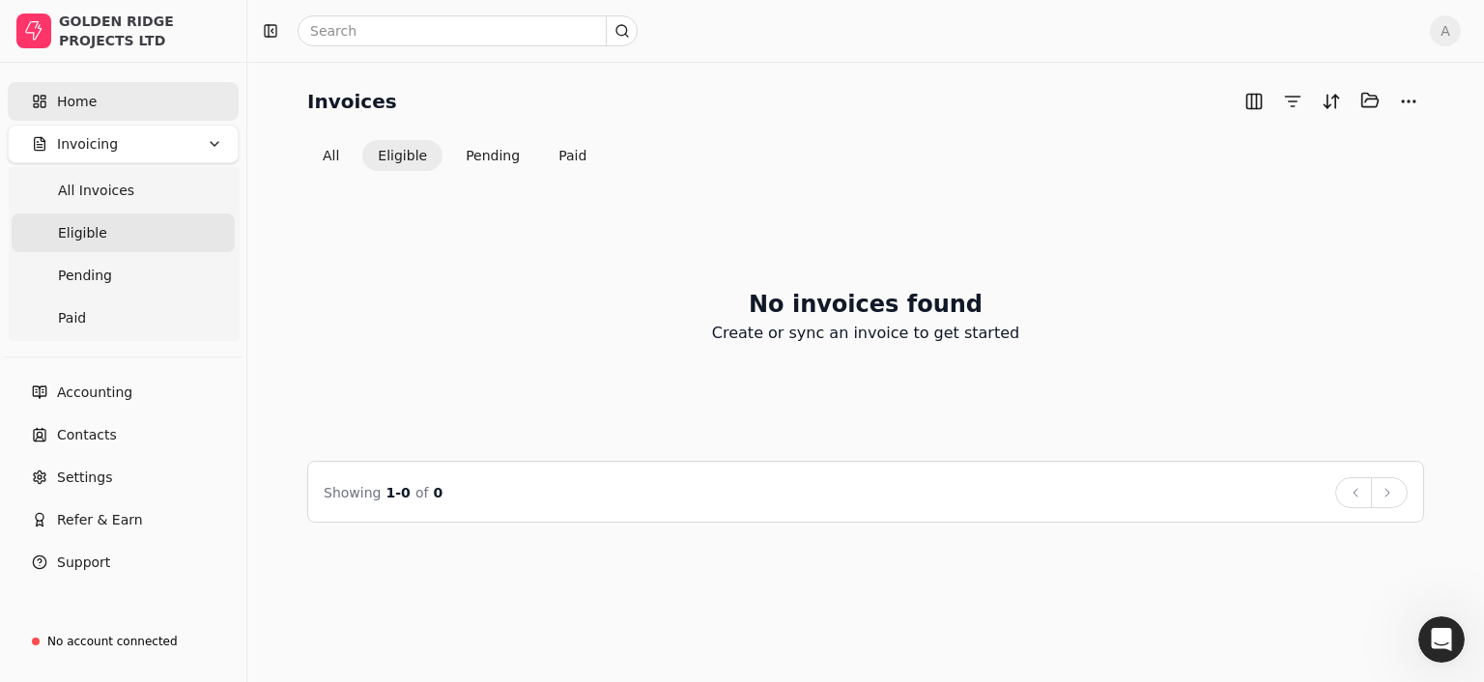
click at [94, 99] on span "Home" at bounding box center [77, 102] width 40 height 20
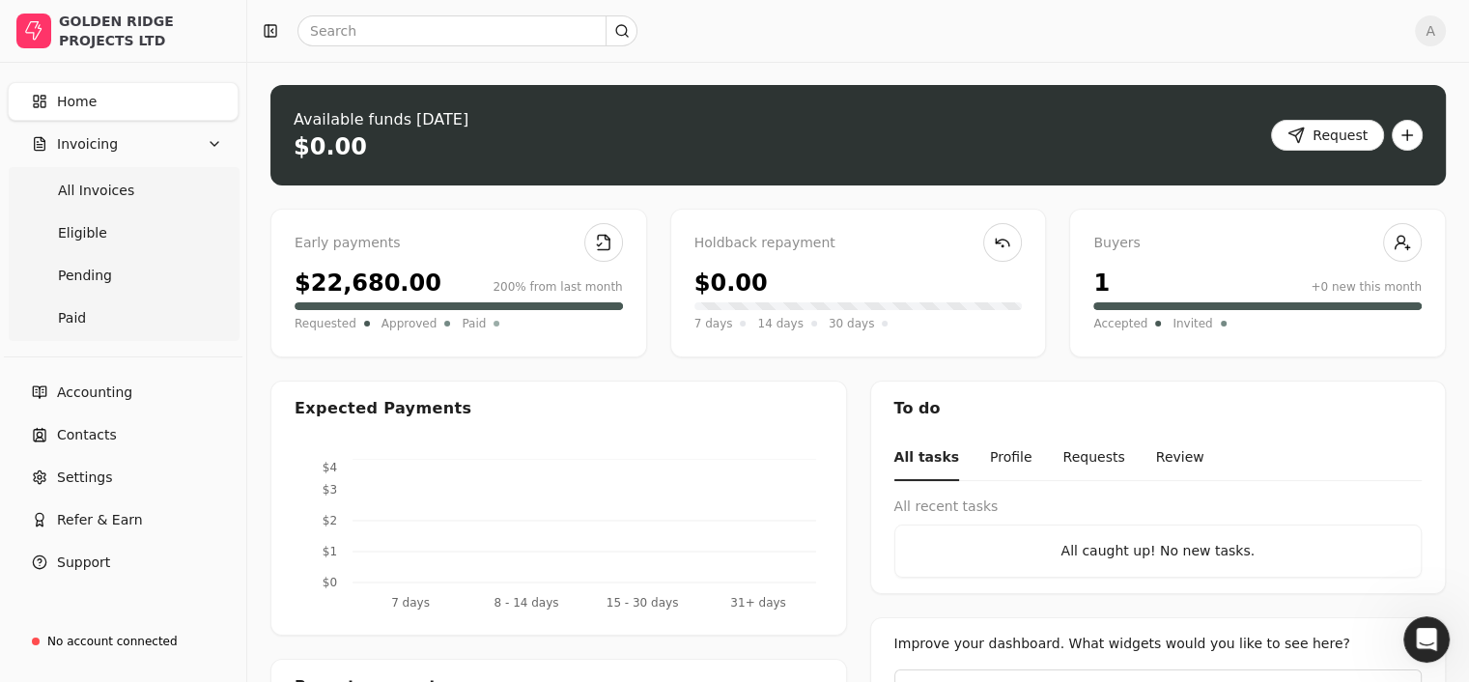
click at [111, 96] on link "Home" at bounding box center [123, 101] width 231 height 39
